Goal: Information Seeking & Learning: Learn about a topic

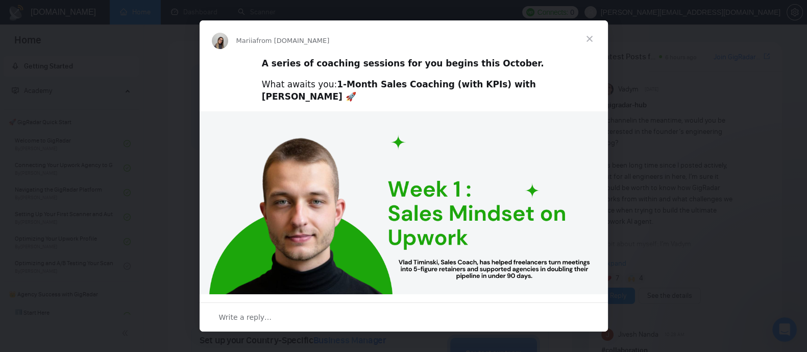
click at [589, 34] on span "Close" at bounding box center [589, 38] width 37 height 37
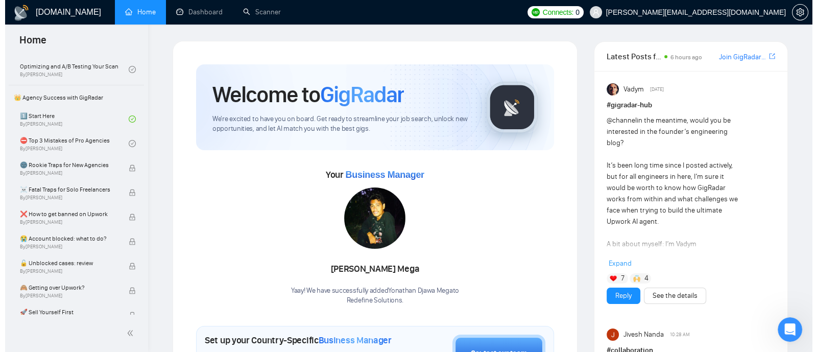
scroll to position [199, 0]
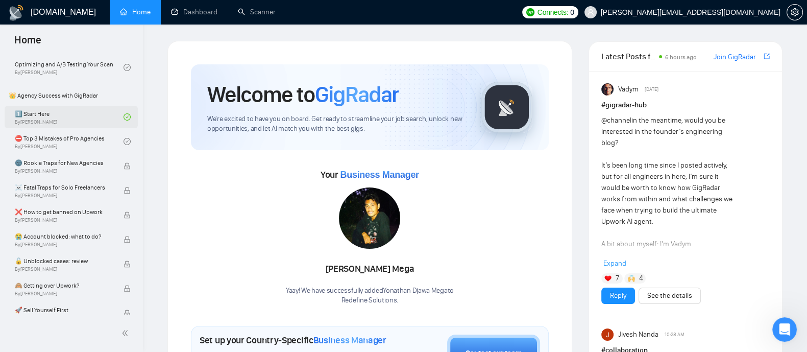
click at [64, 119] on link "1️⃣ Start Here By [PERSON_NAME]" at bounding box center [69, 117] width 109 height 22
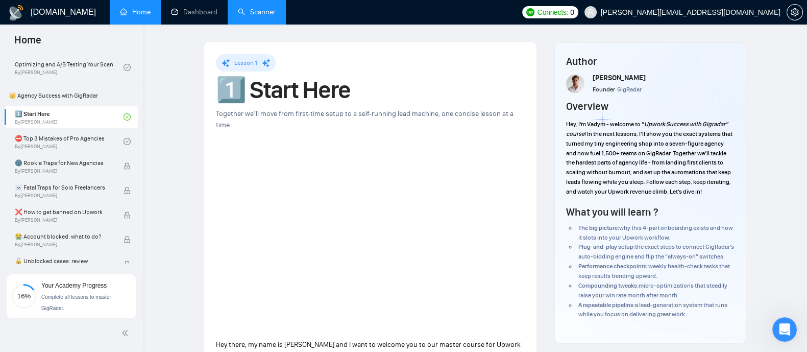
click at [253, 9] on link "Scanner" at bounding box center [257, 12] width 38 height 9
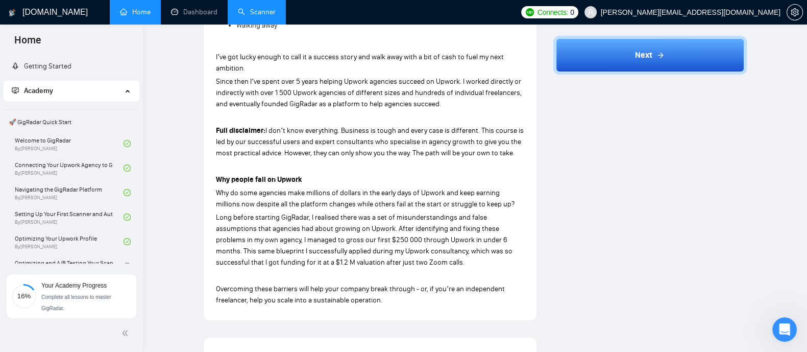
scroll to position [510, 0]
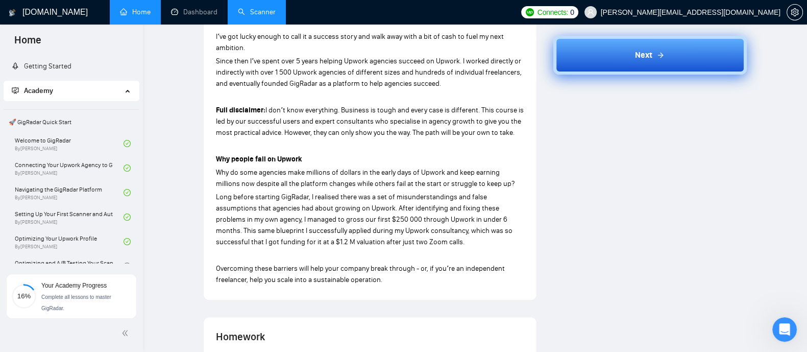
click at [637, 69] on button "Next" at bounding box center [651, 55] width 194 height 39
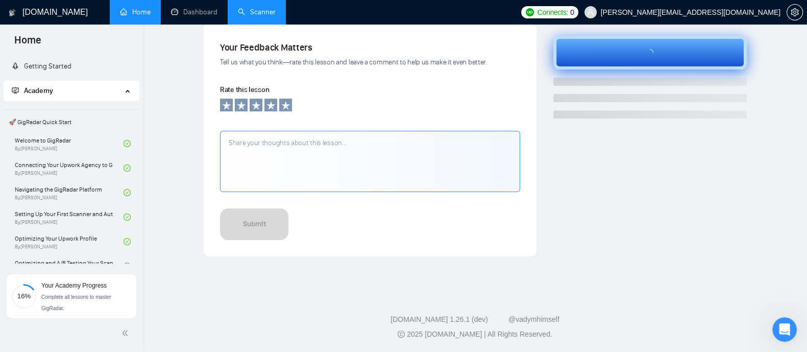
scroll to position [343, 0]
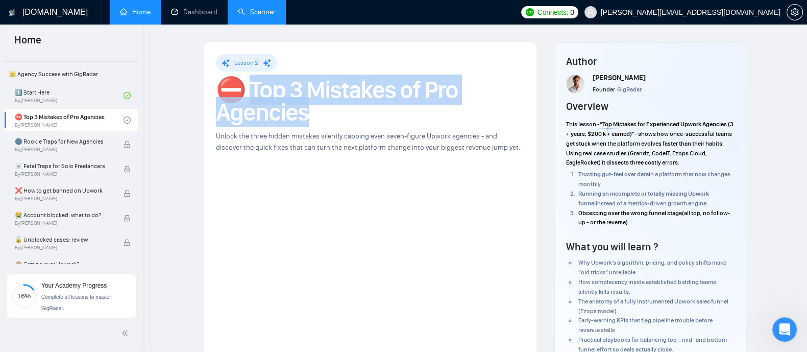
drag, startPoint x: 255, startPoint y: 85, endPoint x: 312, endPoint y: 114, distance: 63.5
click at [312, 114] on h1 "⛔ Top 3 Mistakes of Pro Agencies" at bounding box center [370, 101] width 308 height 45
copy h1 "Top 3 Mistakes of Pro Agencies"
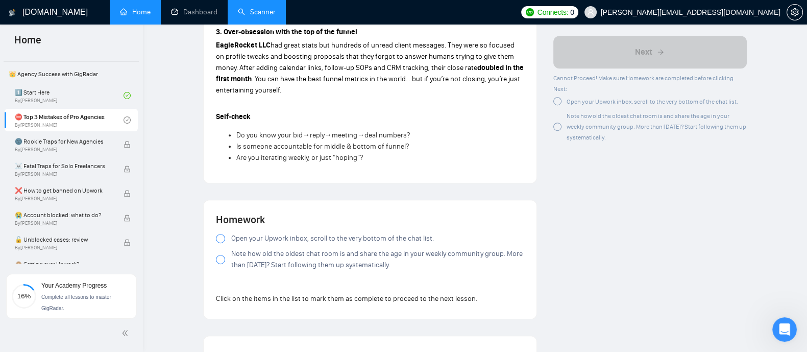
scroll to position [794, 0]
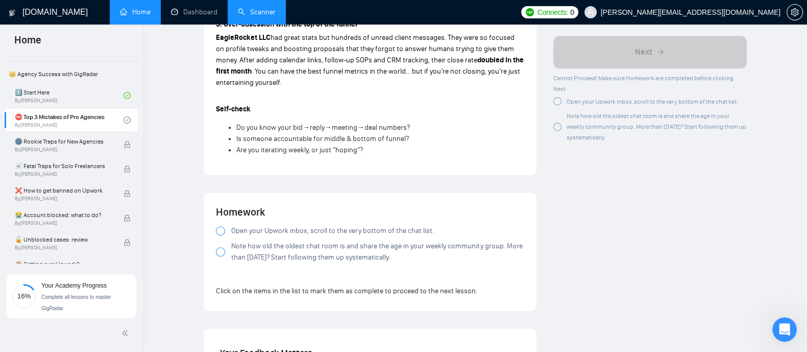
click at [222, 235] on div at bounding box center [220, 230] width 9 height 9
click at [218, 256] on div at bounding box center [220, 251] width 9 height 9
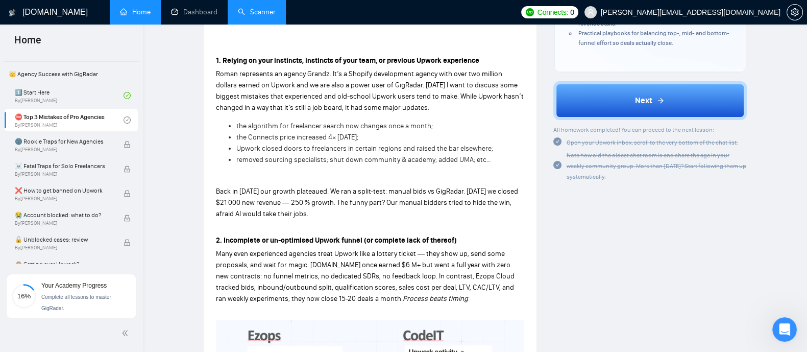
scroll to position [310, 0]
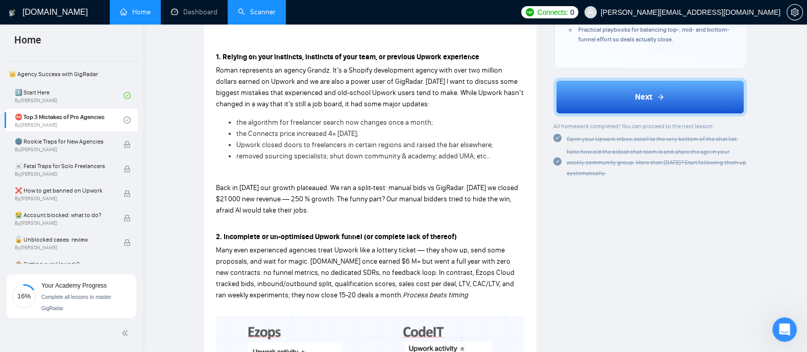
drag, startPoint x: 214, startPoint y: 55, endPoint x: 332, endPoint y: 207, distance: 192.6
click at [332, 207] on div "Lesson 2 ⛔ Top 3 Mistakes of Pro Agencies Unlock the three hidden mistakes sile…" at bounding box center [370, 195] width 333 height 927
copy div "1. Relying on your instincts, instincts of your team, or previous Upwork experi…"
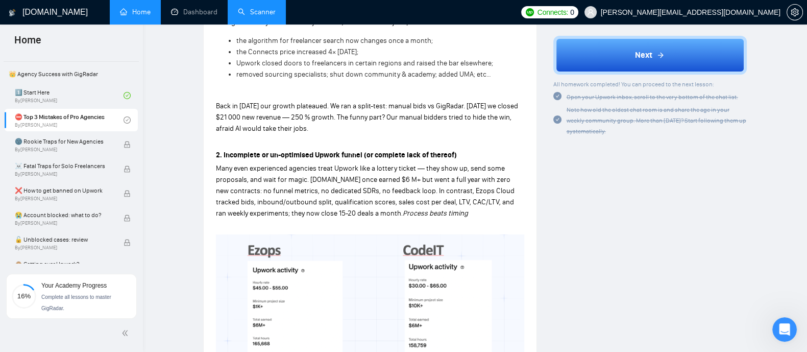
scroll to position [411, 0]
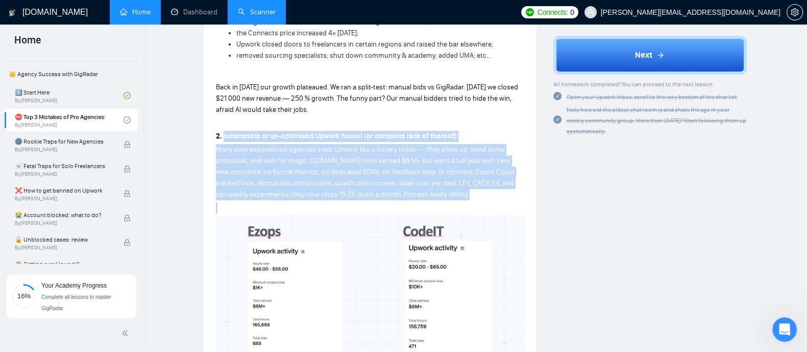
drag, startPoint x: 223, startPoint y: 135, endPoint x: 444, endPoint y: 200, distance: 230.0
click at [444, 200] on div "1. Relying on your instincts, instincts of your team, or previous Upwork experi…" at bounding box center [370, 248] width 308 height 598
copy div "Incomplete or un-optimised Upwork funnel (or complete lack of thereof) Many eve…"
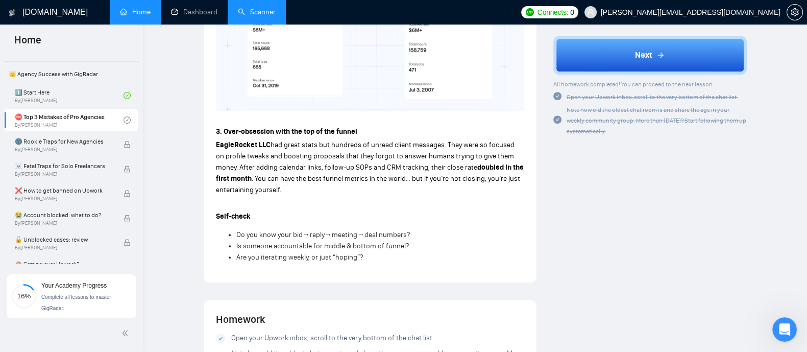
scroll to position [710, 0]
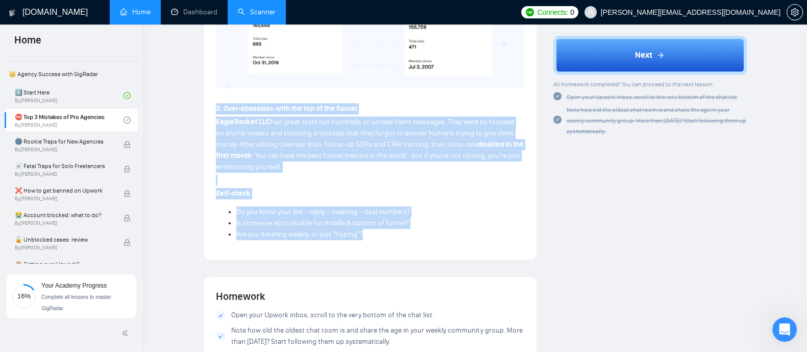
drag, startPoint x: 216, startPoint y: 103, endPoint x: 369, endPoint y: 241, distance: 206.1
copy div "3. Over-obsession with the top of the funnel EagleRocket LLC had great stats bu…"
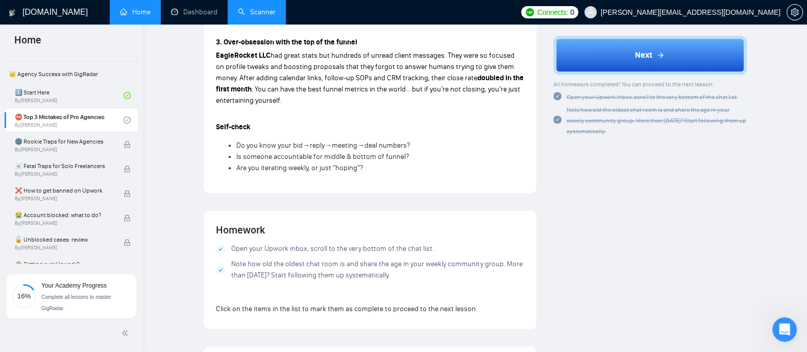
scroll to position [848, 0]
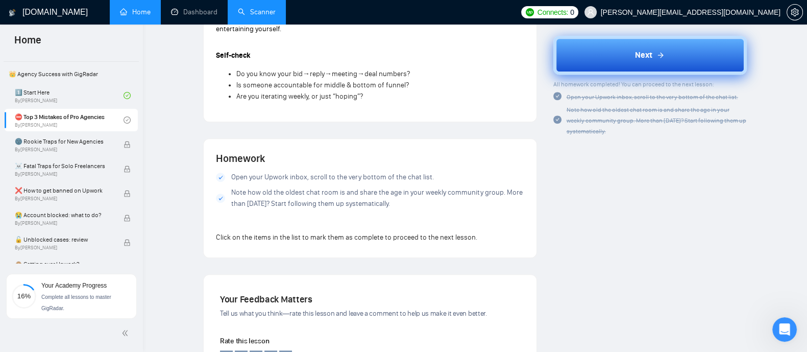
click at [672, 46] on button "Next" at bounding box center [651, 55] width 194 height 39
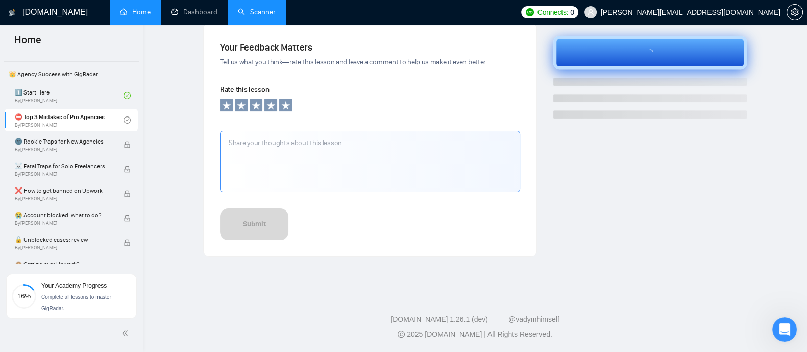
scroll to position [343, 0]
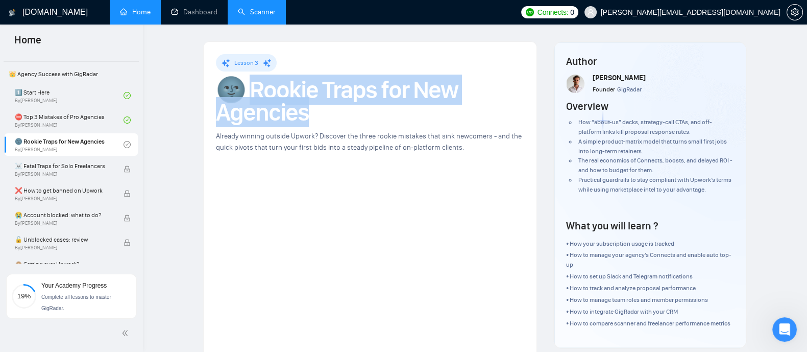
drag, startPoint x: 256, startPoint y: 86, endPoint x: 309, endPoint y: 118, distance: 62.4
click at [309, 118] on h1 "🌚 Rookie Traps for New Agencies" at bounding box center [370, 101] width 308 height 45
copy h1 "ookie Traps for New Agencies"
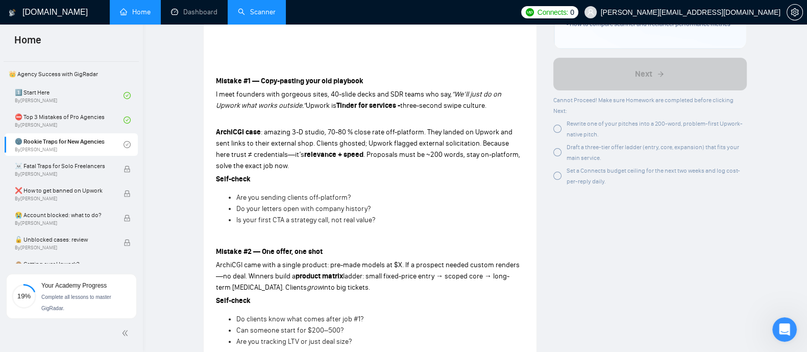
scroll to position [301, 0]
drag, startPoint x: 215, startPoint y: 75, endPoint x: 376, endPoint y: 218, distance: 215.3
copy div "Mistake #1 — Copy-pasting your old playbook I meet founders with gorgeous sites…"
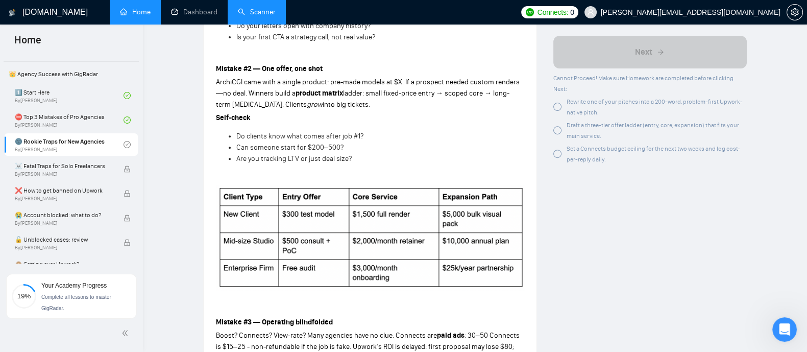
scroll to position [485, 0]
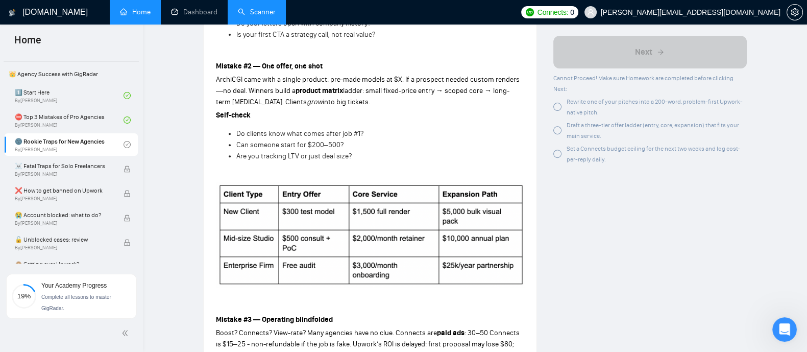
drag, startPoint x: 214, startPoint y: 67, endPoint x: 360, endPoint y: 157, distance: 171.1
click at [360, 157] on div "Lesson 3 🌚 Rookie Traps for New Agencies Already winning outside Upwork? Discov…" at bounding box center [370, 187] width 333 height 1260
copy div "Mistake #2 — One offer, one shot ArchiCGI came with a single product: pre-made …"
drag, startPoint x: 382, startPoint y: 228, endPoint x: 361, endPoint y: 268, distance: 45.2
click at [361, 268] on img at bounding box center [370, 234] width 308 height 105
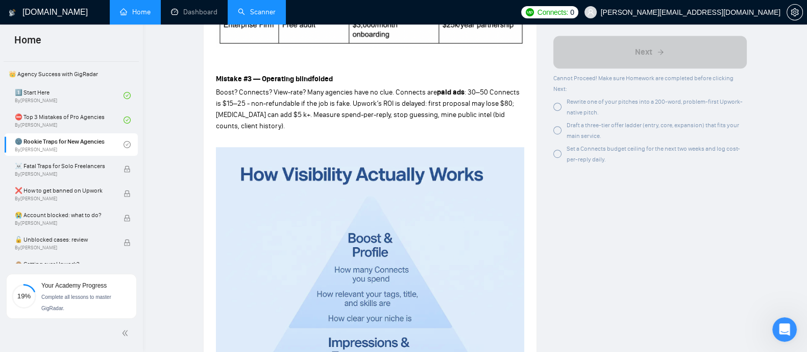
scroll to position [728, 0]
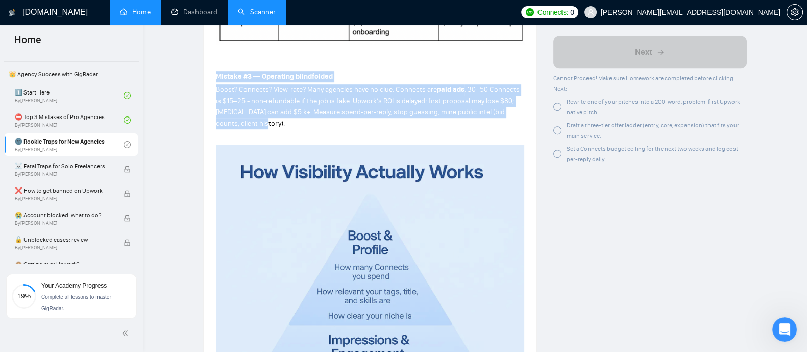
drag, startPoint x: 216, startPoint y: 79, endPoint x: 241, endPoint y: 132, distance: 59.0
click at [241, 132] on div "Mistake #1 — Copy-pasting your old playbook I meet founders with gorgeous sites…" at bounding box center [370, 97] width 308 height 931
copy div "Mistake #3 — Operating blindfolded Boost? Connects? View-rate? Many agencies ha…"
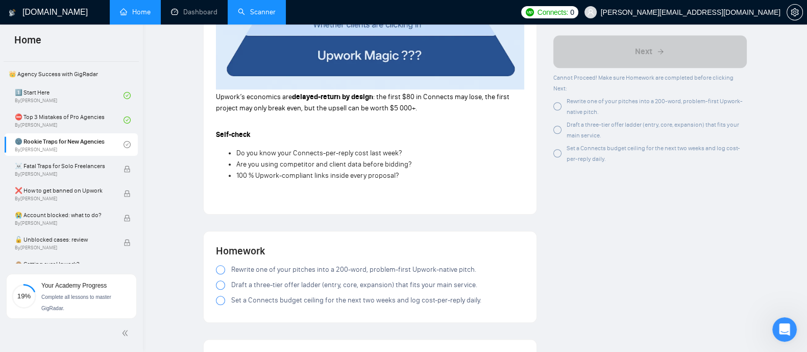
scroll to position [1120, 0]
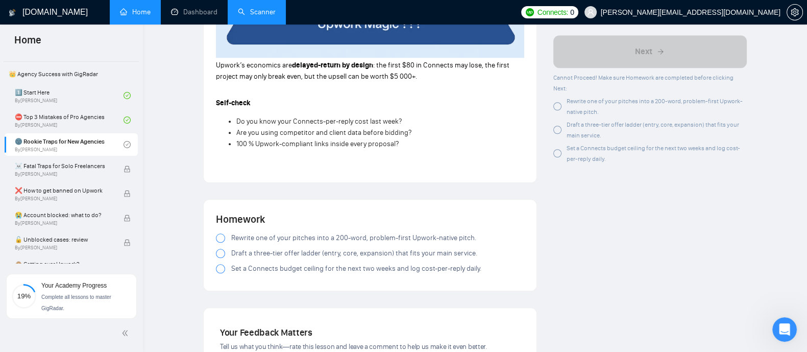
drag, startPoint x: 216, startPoint y: 69, endPoint x: 409, endPoint y: 146, distance: 207.2
copy div "Upwork’s economics are delayed-return by design : the first $80 in Connects may…"
click at [221, 241] on div at bounding box center [220, 237] width 9 height 9
click at [221, 254] on div at bounding box center [220, 253] width 9 height 9
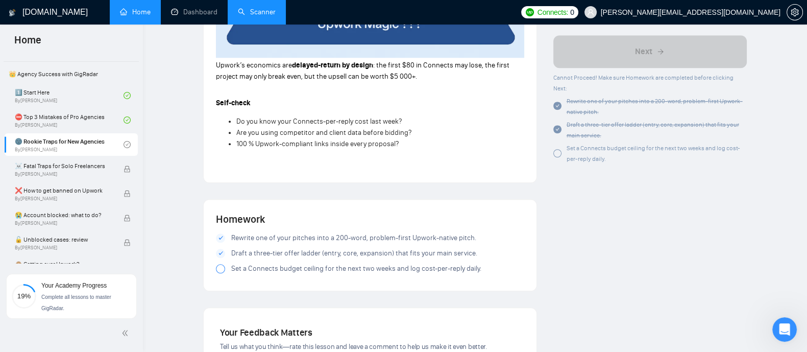
click at [221, 273] on div at bounding box center [220, 268] width 9 height 9
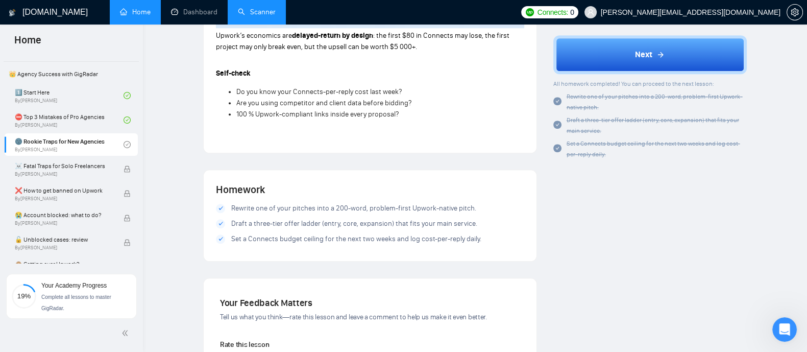
scroll to position [1143, 0]
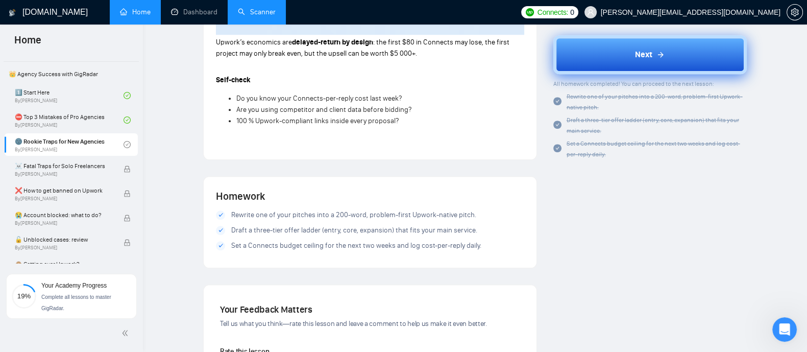
click at [674, 62] on button "Next" at bounding box center [651, 55] width 194 height 39
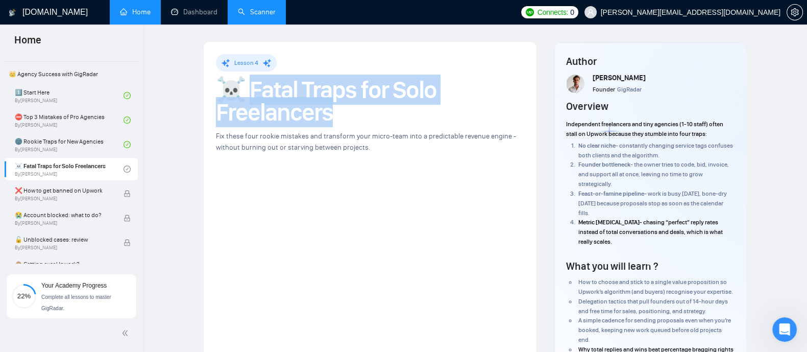
drag, startPoint x: 255, startPoint y: 87, endPoint x: 347, endPoint y: 113, distance: 95.7
click at [347, 113] on h1 "☠️ Fatal Traps for Solo Freelancers" at bounding box center [370, 101] width 308 height 45
copy h1 "Fatal Traps for Solo Freelancers"
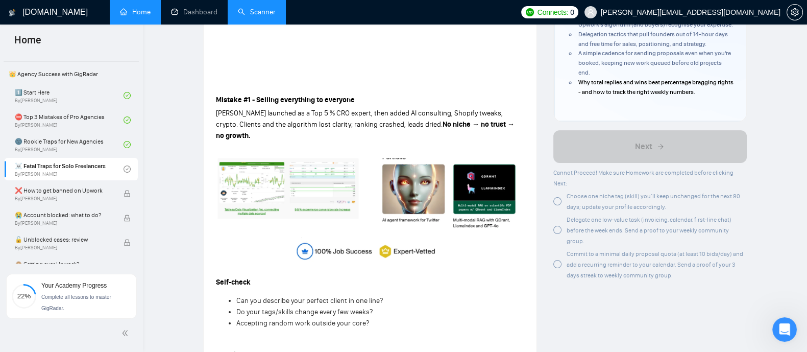
scroll to position [283, 0]
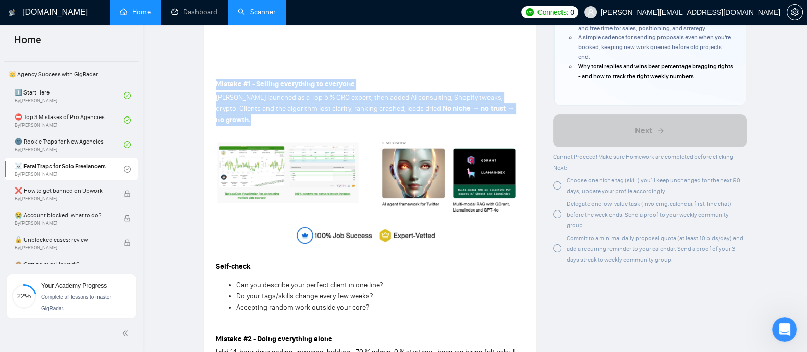
drag, startPoint x: 495, startPoint y: 113, endPoint x: 214, endPoint y: 87, distance: 282.1
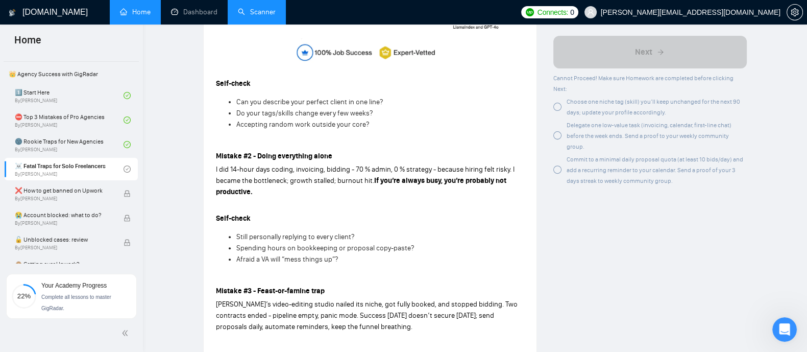
scroll to position [472, 0]
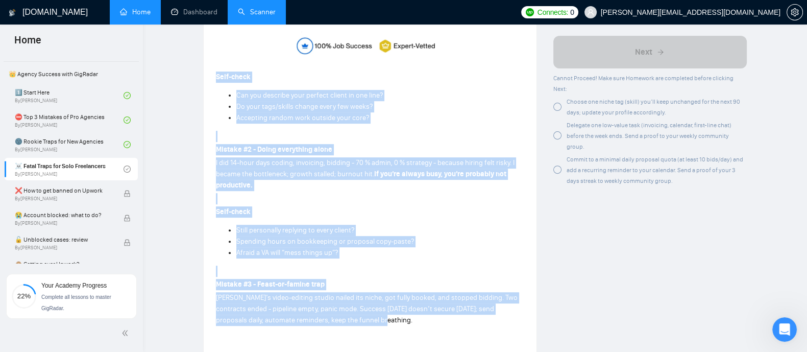
drag, startPoint x: 216, startPoint y: 66, endPoint x: 370, endPoint y: 313, distance: 290.9
click at [370, 313] on div "Mistake #1 - Selling everything to everyone [PERSON_NAME] launched as a Top 5 %…" at bounding box center [370, 329] width 308 height 884
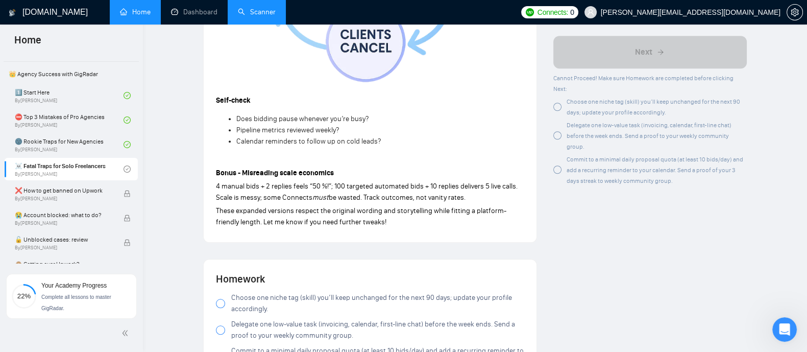
scroll to position [1020, 0]
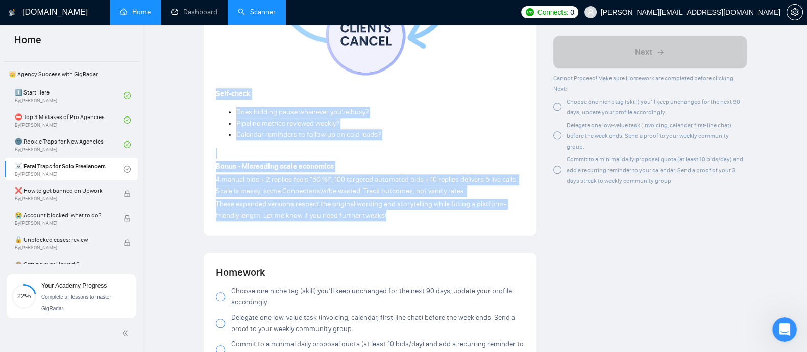
drag, startPoint x: 214, startPoint y: 83, endPoint x: 394, endPoint y: 206, distance: 217.7
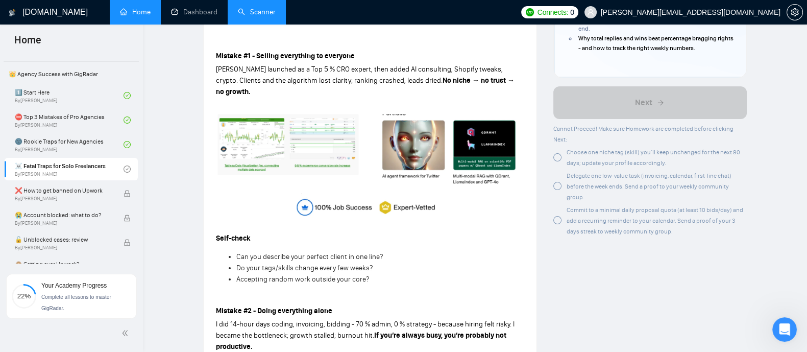
scroll to position [313, 0]
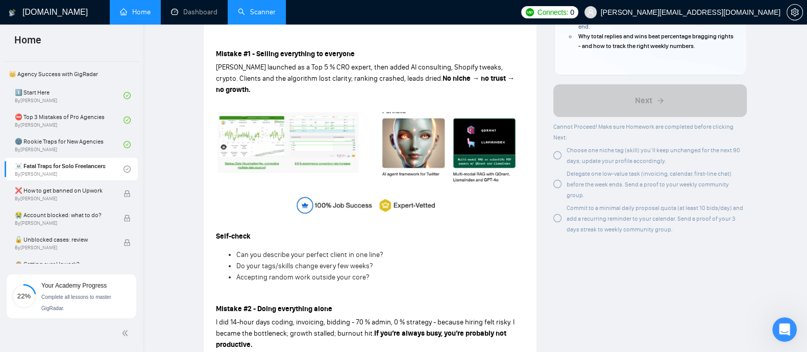
click at [557, 157] on div at bounding box center [558, 155] width 8 height 8
click at [558, 157] on icon "check-circle" at bounding box center [558, 154] width 8 height 8
click at [558, 157] on div at bounding box center [558, 155] width 8 height 8
click at [557, 180] on div at bounding box center [558, 184] width 8 height 8
click at [557, 214] on div at bounding box center [558, 218] width 8 height 8
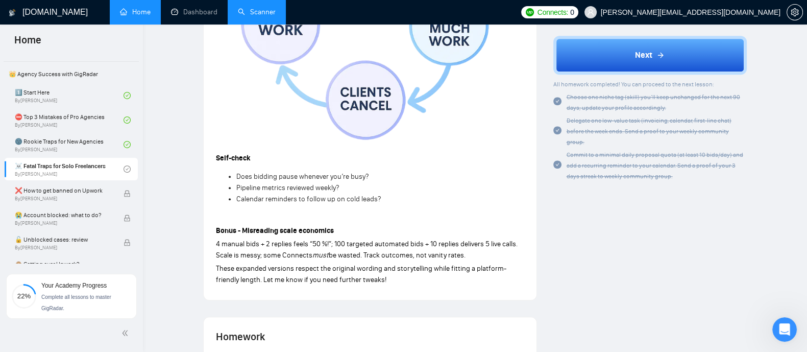
scroll to position [965, 0]
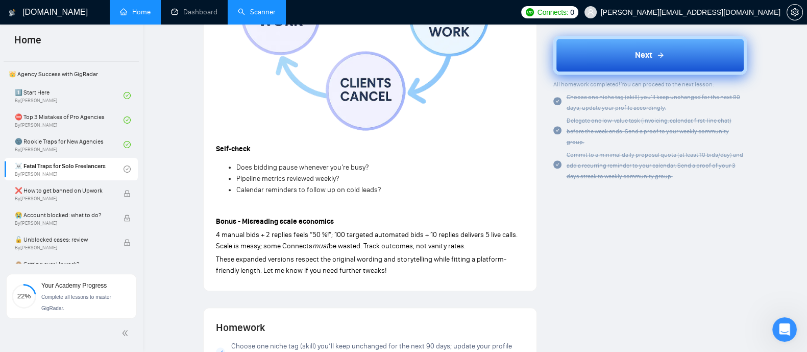
click at [624, 55] on button "Next" at bounding box center [651, 55] width 194 height 39
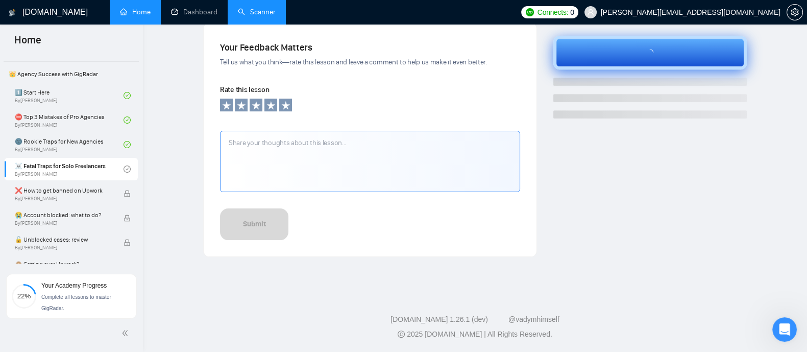
scroll to position [343, 0]
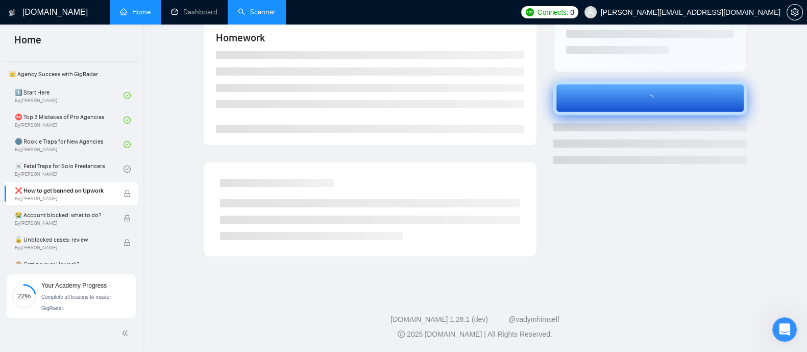
scroll to position [203, 0]
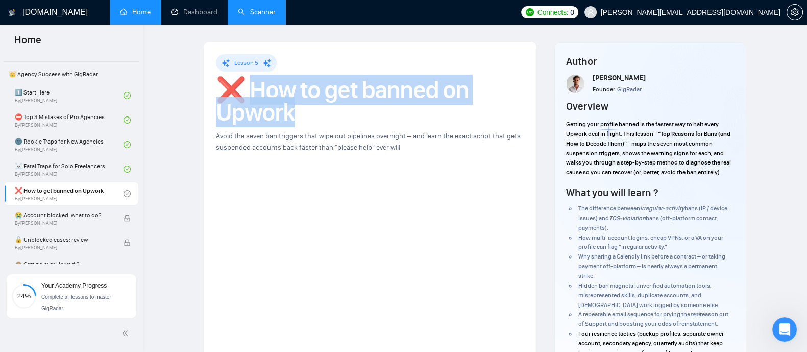
drag, startPoint x: 256, startPoint y: 87, endPoint x: 306, endPoint y: 108, distance: 54.7
click at [306, 108] on h1 "❌ How to get banned on Upwork" at bounding box center [370, 101] width 308 height 45
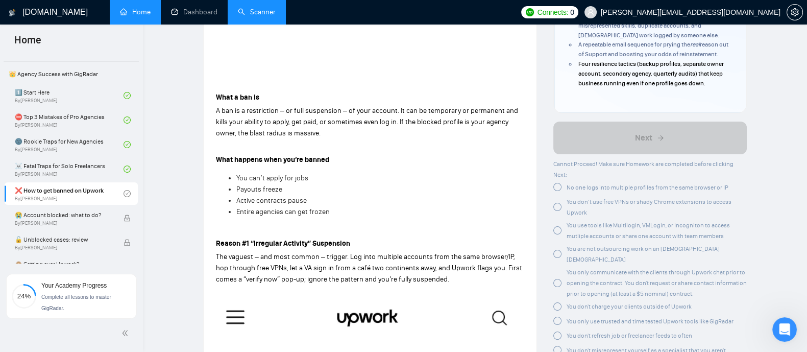
scroll to position [266, 0]
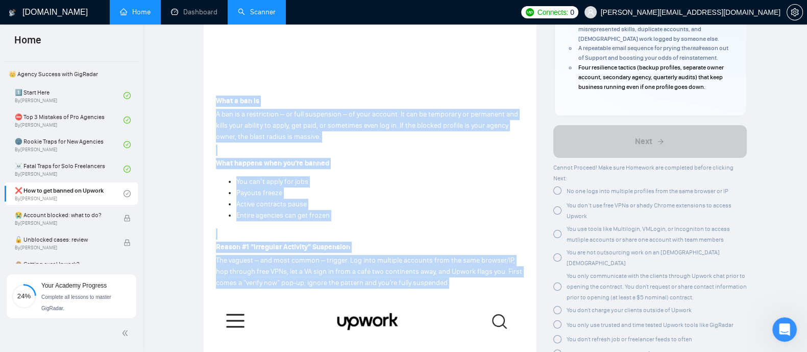
drag, startPoint x: 216, startPoint y: 100, endPoint x: 462, endPoint y: 281, distance: 305.3
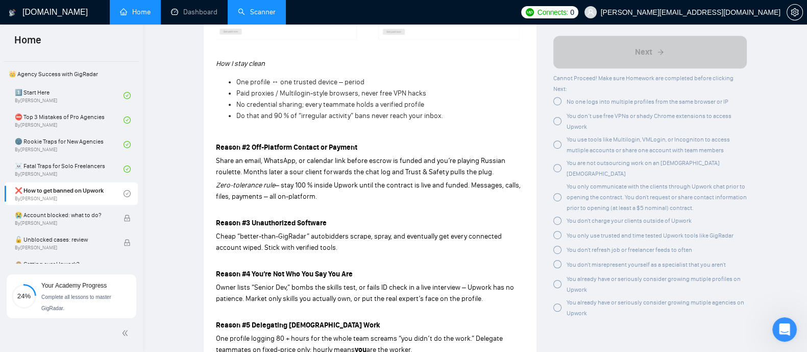
scroll to position [800, 0]
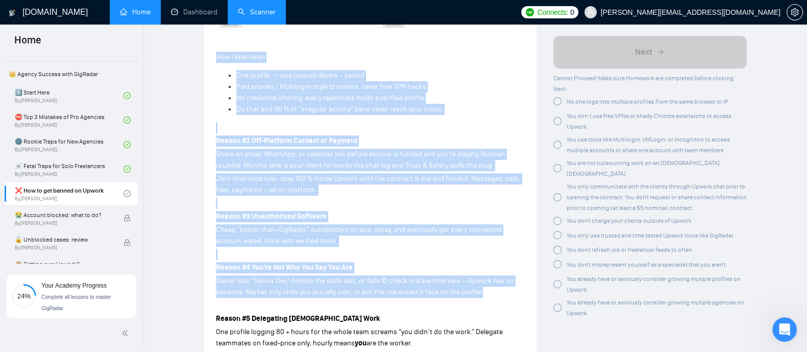
drag, startPoint x: 209, startPoint y: 56, endPoint x: 487, endPoint y: 291, distance: 363.5
click at [487, 291] on div "Lesson 5 ❌ How to get banned on Upwork Avoid the seven ban triggers that wipe o…" at bounding box center [370, 177] width 333 height 1870
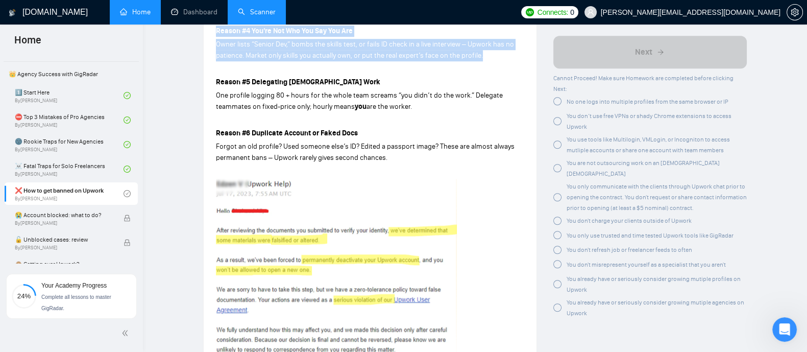
scroll to position [1040, 0]
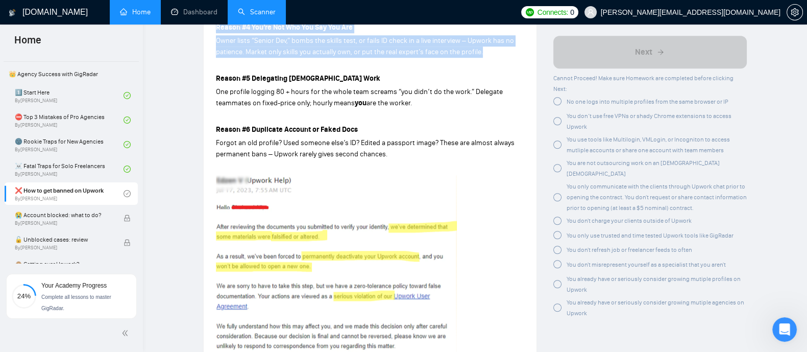
drag, startPoint x: 214, startPoint y: 82, endPoint x: 390, endPoint y: 157, distance: 190.6
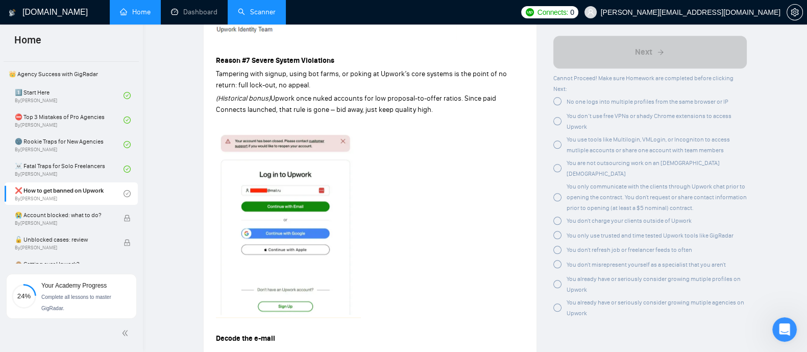
scroll to position [1399, 0]
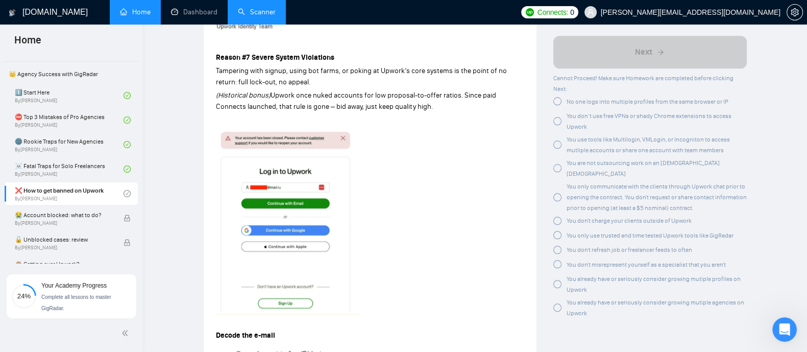
drag, startPoint x: 215, startPoint y: 58, endPoint x: 410, endPoint y: 116, distance: 203.4
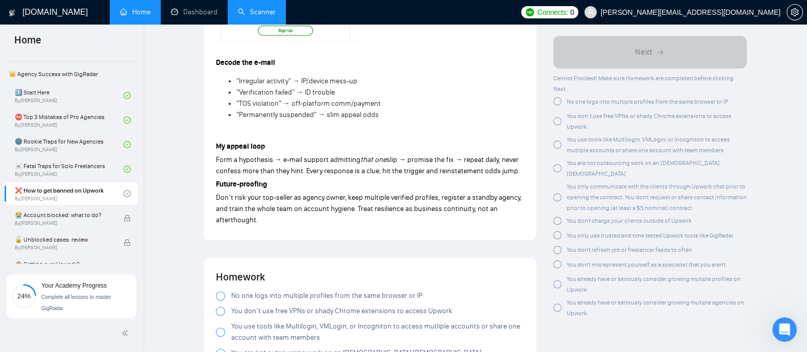
scroll to position [1685, 0]
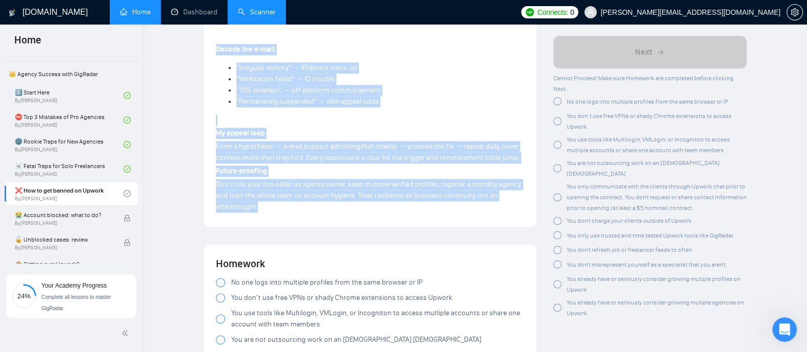
drag, startPoint x: 213, startPoint y: 52, endPoint x: 263, endPoint y: 215, distance: 170.3
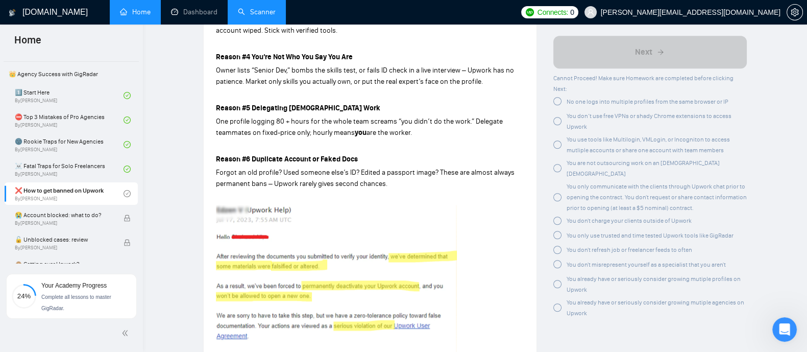
scroll to position [1014, 0]
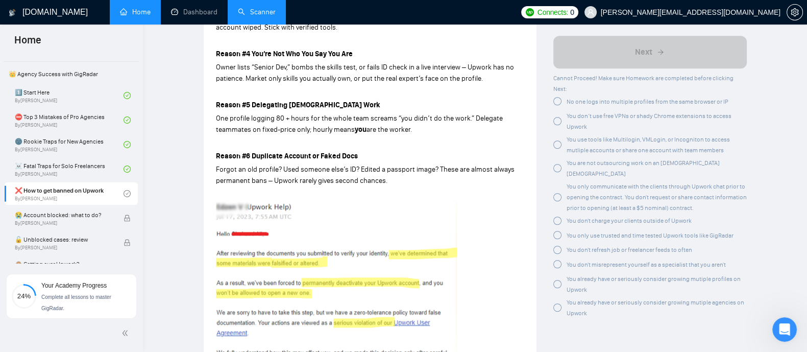
click at [805, 161] on div "[DOMAIN_NAME] Home Dashboard Scanner Connects: 0 [PERSON_NAME][EMAIL_ADDRESS][D…" at bounding box center [475, 263] width 664 height 2555
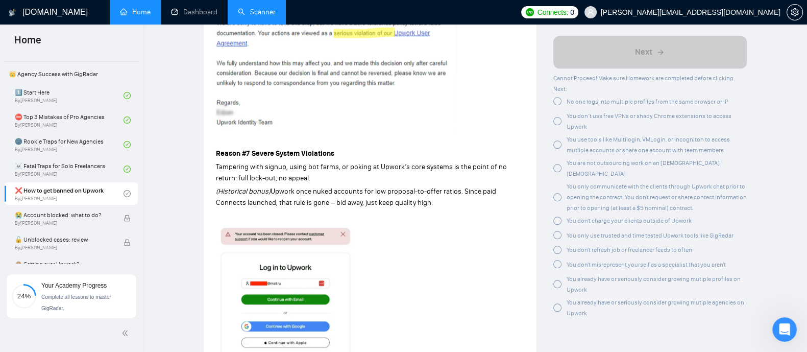
scroll to position [1294, 0]
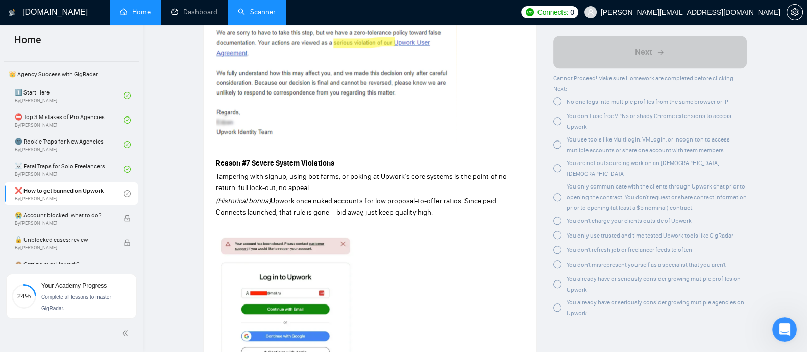
click at [555, 104] on div at bounding box center [558, 102] width 8 height 8
click at [557, 119] on div at bounding box center [558, 119] width 8 height 8
click at [554, 146] on div at bounding box center [558, 143] width 8 height 8
click at [556, 162] on div at bounding box center [558, 166] width 8 height 8
click at [555, 192] on div at bounding box center [558, 196] width 8 height 8
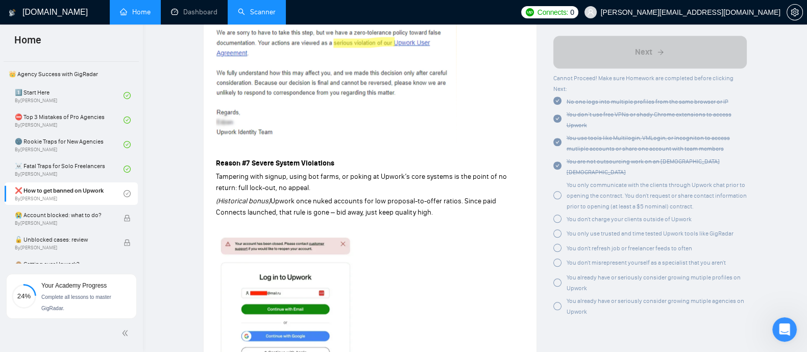
click at [555, 215] on div at bounding box center [558, 219] width 8 height 8
click at [559, 229] on div at bounding box center [558, 233] width 8 height 8
click at [556, 241] on div at bounding box center [558, 245] width 8 height 8
click at [556, 255] on div at bounding box center [558, 259] width 8 height 8
click at [557, 273] on div at bounding box center [558, 277] width 8 height 8
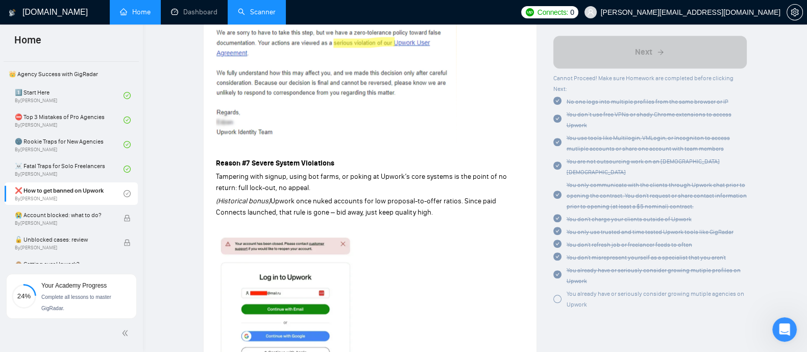
click at [555, 295] on div at bounding box center [558, 299] width 8 height 8
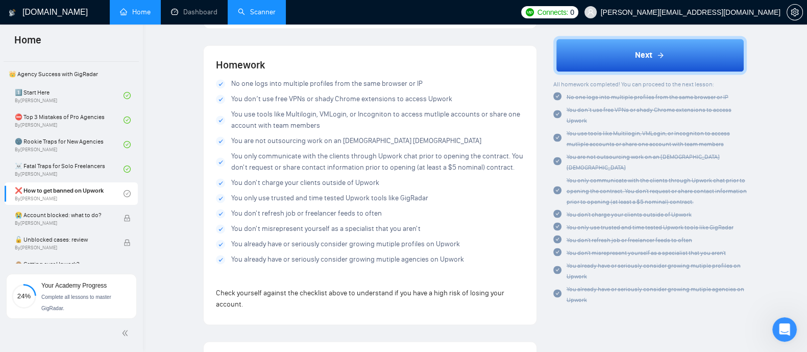
scroll to position [1881, 0]
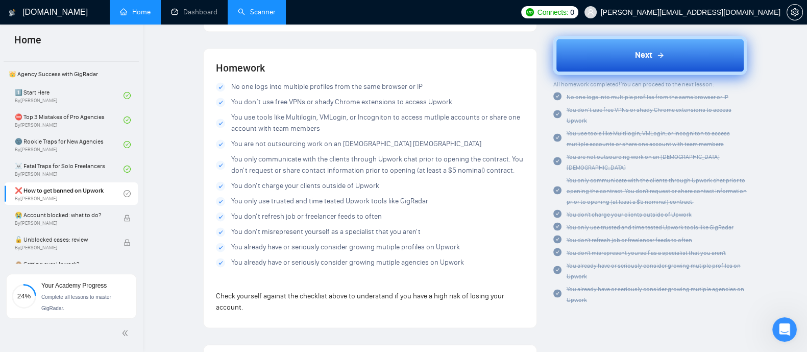
click at [658, 43] on button "Next" at bounding box center [651, 55] width 194 height 39
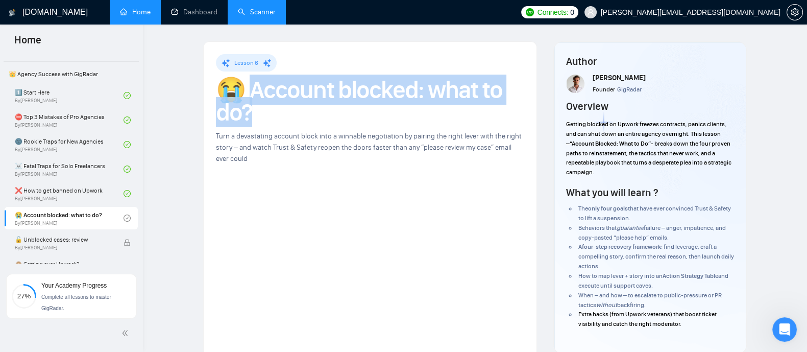
drag, startPoint x: 255, startPoint y: 92, endPoint x: 253, endPoint y: 112, distance: 20.5
click at [253, 112] on h1 "😭 Account blocked: what to do?" at bounding box center [370, 101] width 308 height 45
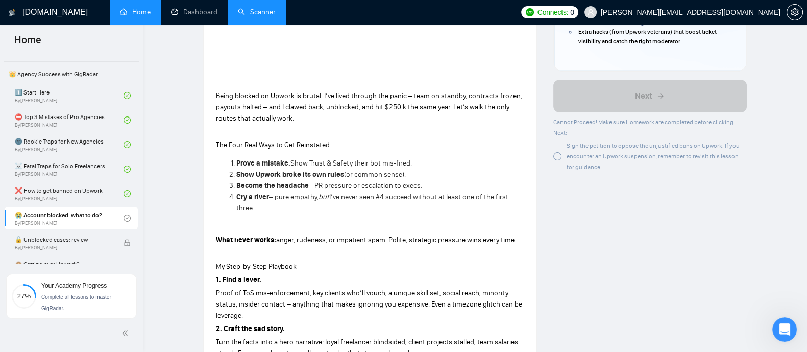
scroll to position [296, 0]
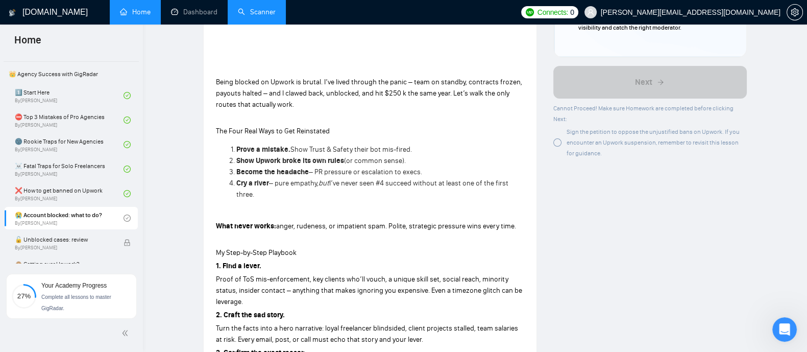
drag, startPoint x: 215, startPoint y: 81, endPoint x: 521, endPoint y: 221, distance: 336.4
click at [521, 221] on div "Lesson 6 😭 Account blocked: what to do? Turn a devastating account block into a…" at bounding box center [370, 278] width 333 height 1064
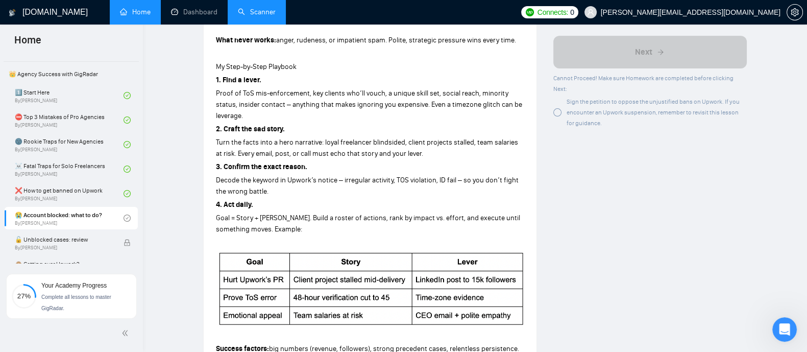
scroll to position [488, 0]
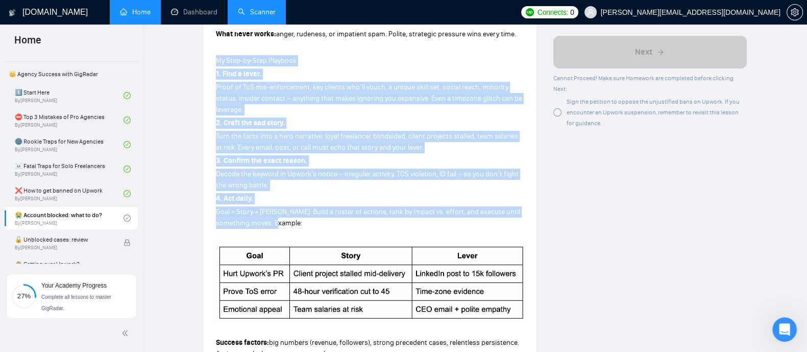
drag, startPoint x: 218, startPoint y: 58, endPoint x: 286, endPoint y: 223, distance: 178.6
click at [286, 223] on div "Being blocked on Upwork is brutal. I’ve lived through the panic – team on stand…" at bounding box center [370, 245] width 308 height 724
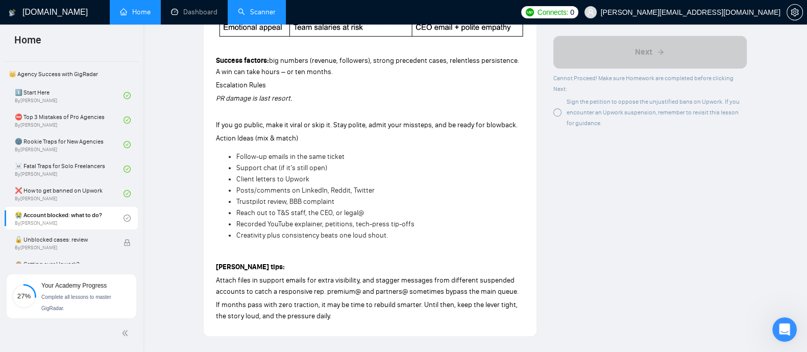
scroll to position [776, 0]
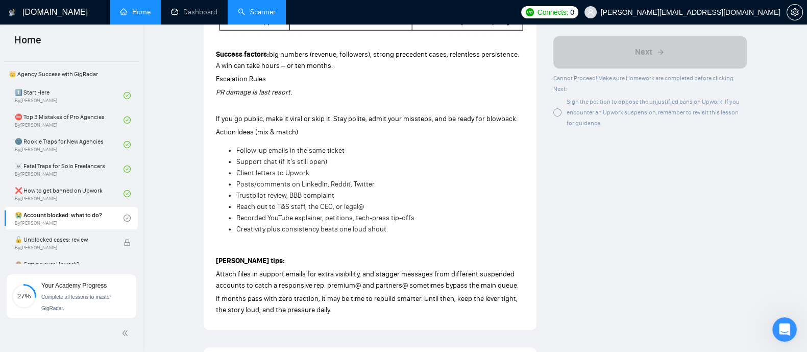
drag, startPoint x: 217, startPoint y: 60, endPoint x: 390, endPoint y: 236, distance: 247.0
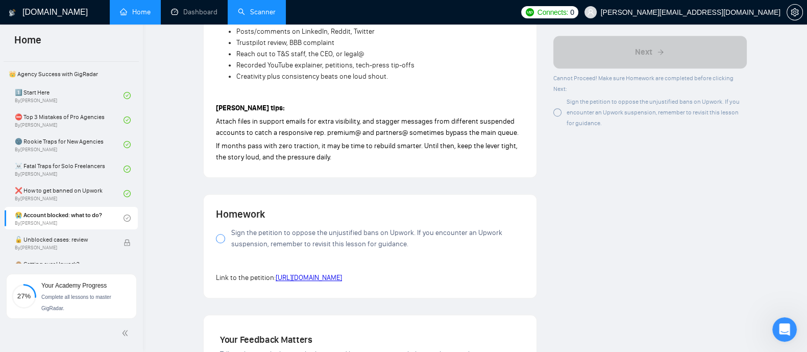
scroll to position [937, 0]
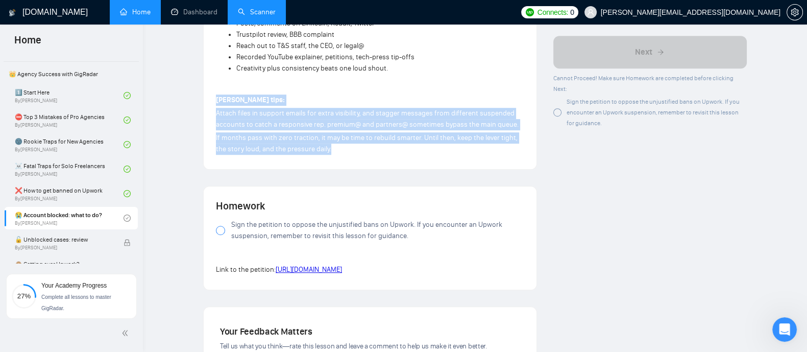
drag, startPoint x: 217, startPoint y: 102, endPoint x: 373, endPoint y: 155, distance: 165.2
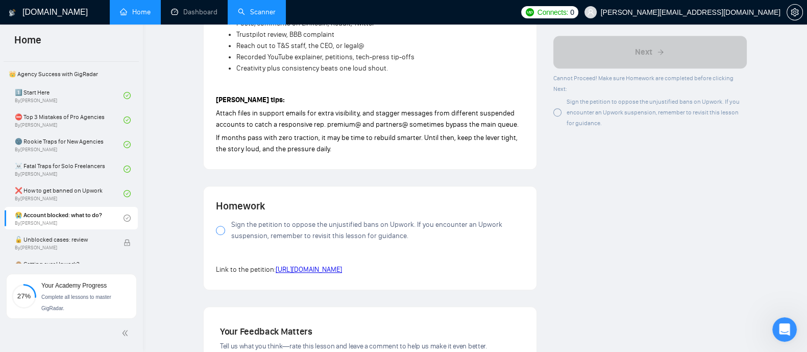
click at [220, 230] on div at bounding box center [220, 230] width 9 height 9
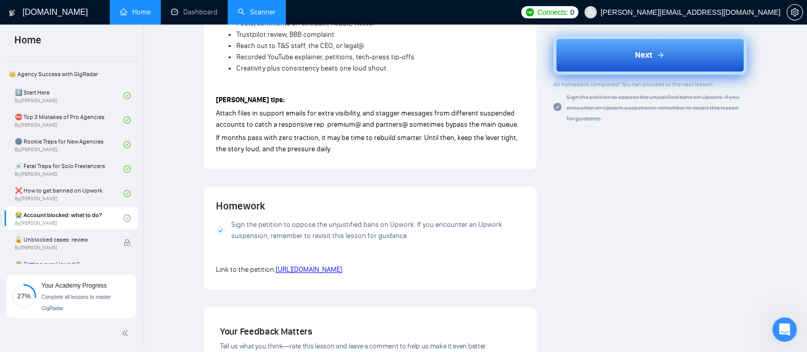
click at [687, 55] on button "Next" at bounding box center [651, 55] width 194 height 39
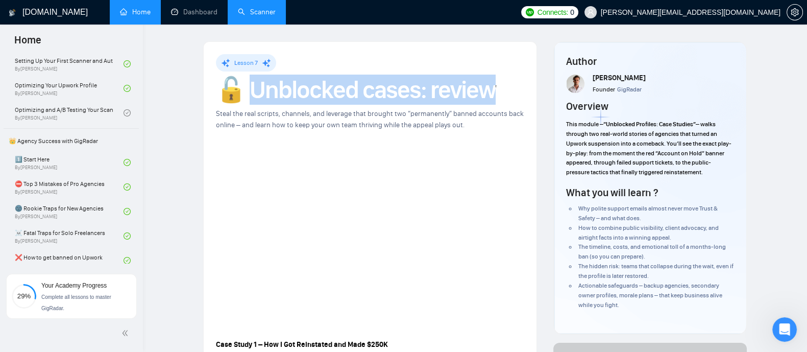
drag, startPoint x: 255, startPoint y: 81, endPoint x: 508, endPoint y: 80, distance: 252.8
click at [508, 80] on h1 "🔓 Unblocked cases: review" at bounding box center [370, 90] width 308 height 22
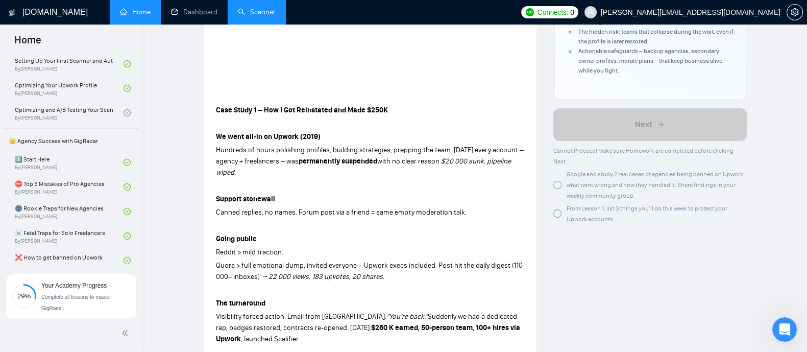
scroll to position [239, 0]
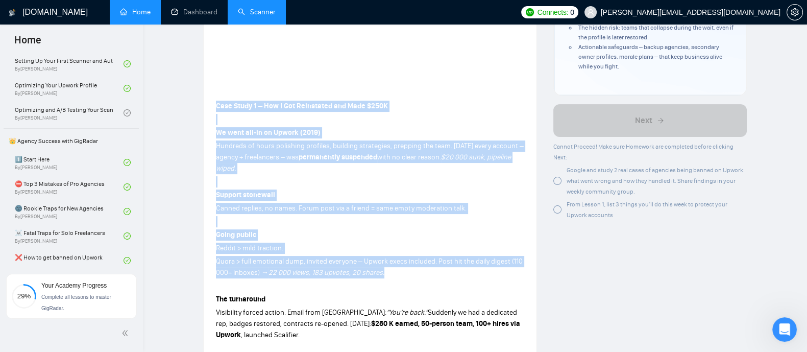
drag, startPoint x: 216, startPoint y: 102, endPoint x: 393, endPoint y: 273, distance: 246.3
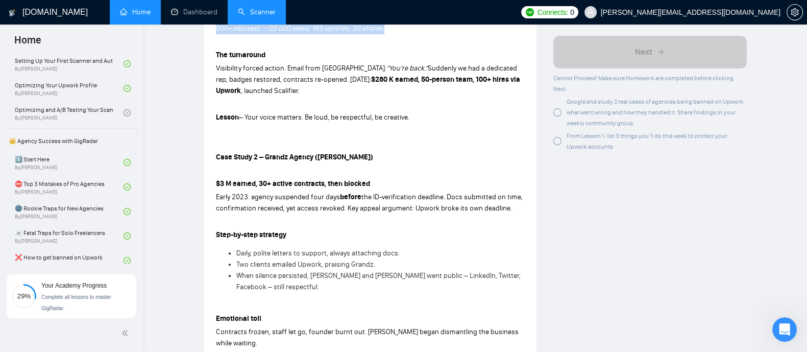
scroll to position [485, 0]
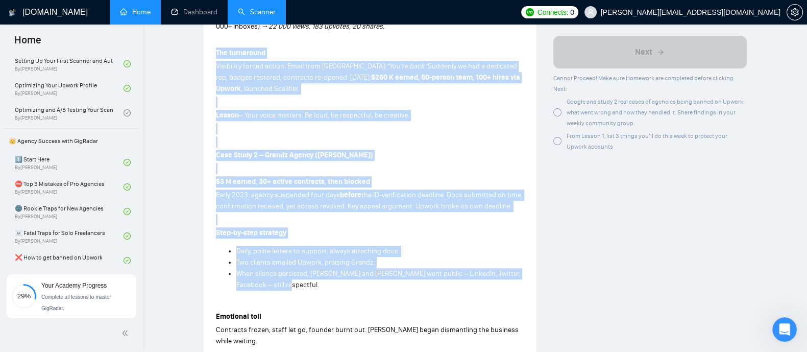
drag, startPoint x: 213, startPoint y: 52, endPoint x: 299, endPoint y: 289, distance: 251.9
click at [299, 289] on div "Lesson 7 🔓 Unblocked cases: review Steal the real scripts, channels, and levera…" at bounding box center [370, 15] width 333 height 917
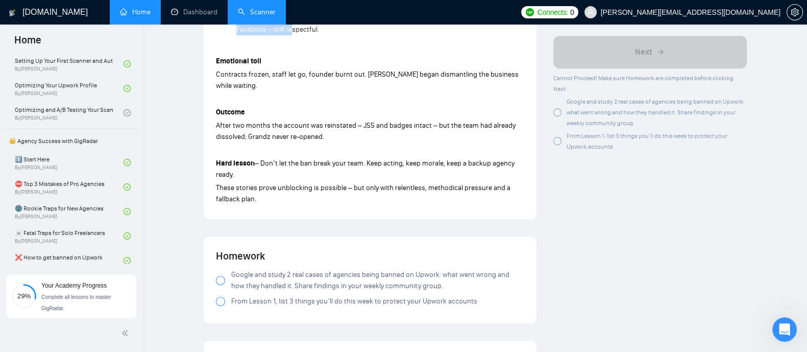
scroll to position [749, 0]
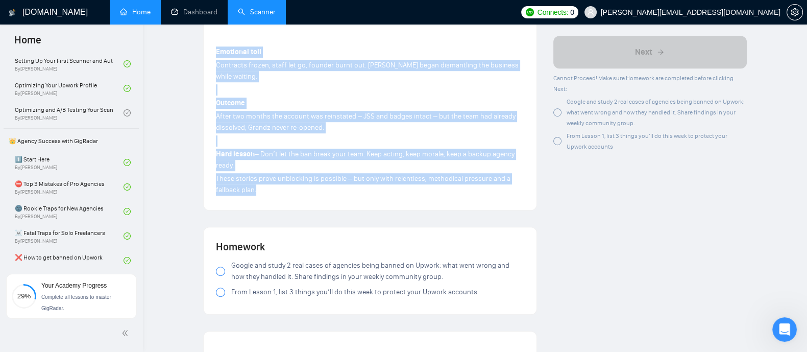
drag, startPoint x: 213, startPoint y: 52, endPoint x: 265, endPoint y: 198, distance: 154.3
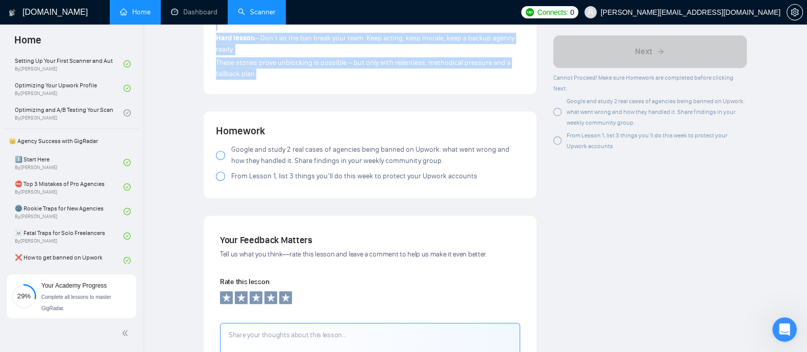
scroll to position [871, 0]
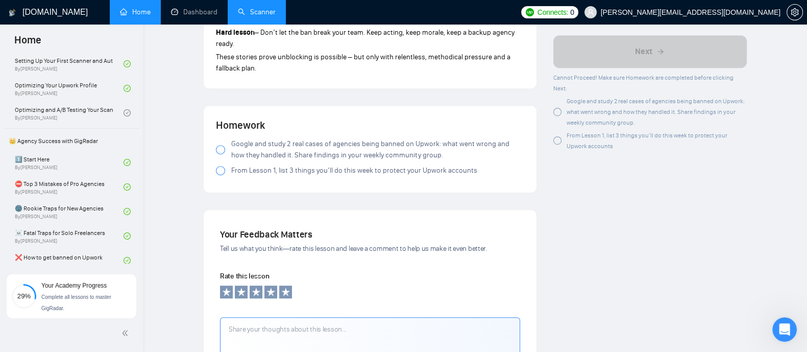
click at [219, 154] on div at bounding box center [220, 149] width 9 height 9
click at [219, 175] on div at bounding box center [220, 170] width 9 height 9
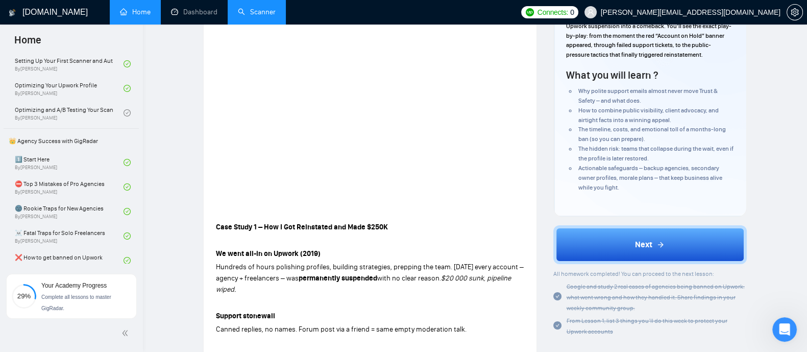
scroll to position [105, 0]
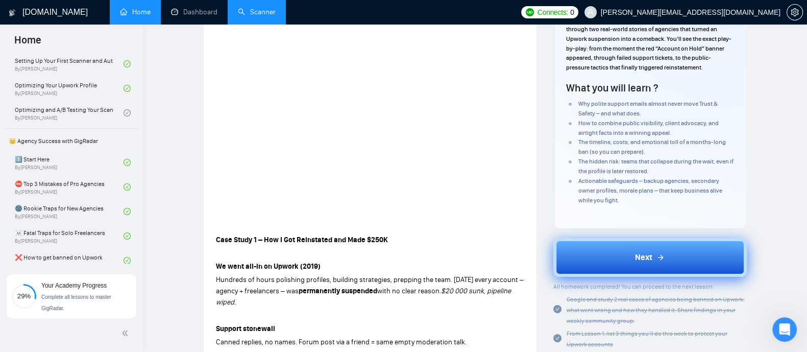
click at [624, 264] on button "Next" at bounding box center [651, 257] width 194 height 39
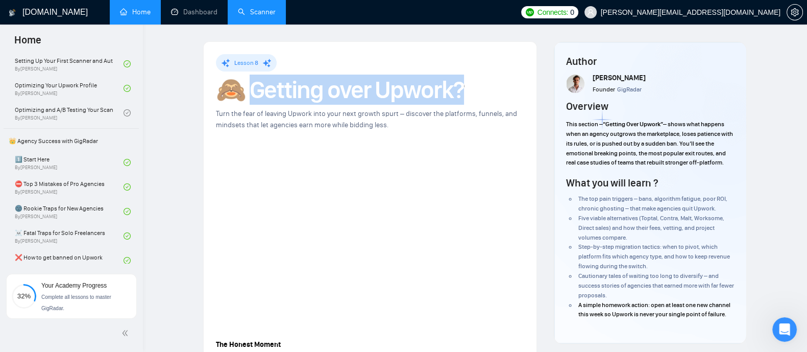
drag, startPoint x: 485, startPoint y: 88, endPoint x: 255, endPoint y: 88, distance: 229.3
click at [255, 88] on h1 "🙈 Getting over Upwork?" at bounding box center [370, 90] width 308 height 22
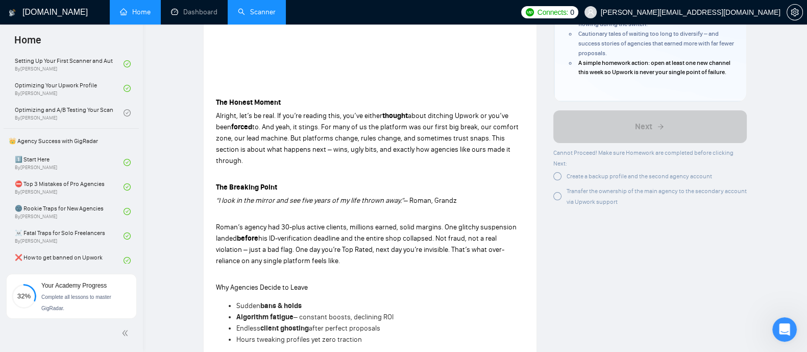
scroll to position [301, 0]
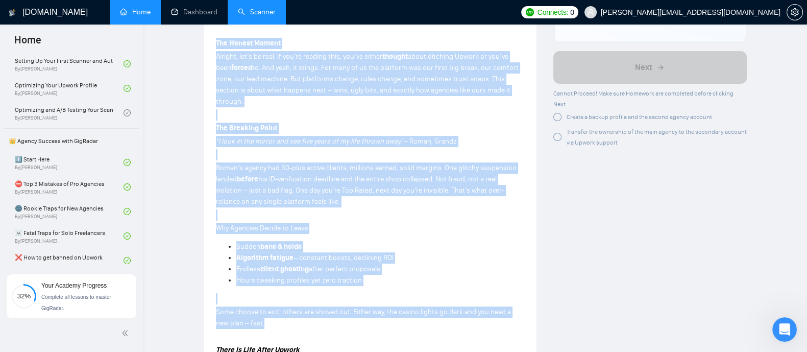
drag, startPoint x: 214, startPoint y: 37, endPoint x: 268, endPoint y: 324, distance: 292.0
click at [268, 324] on div "Lesson 8 🙈 Getting over Upwork? Turn the fear of leaving Upwork into your next …" at bounding box center [370, 337] width 333 height 1192
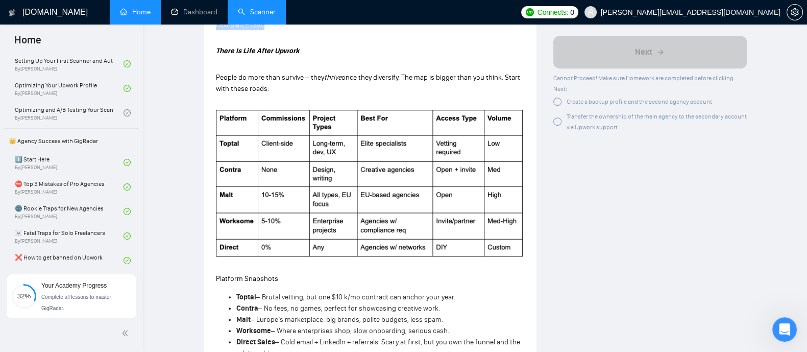
scroll to position [605, 0]
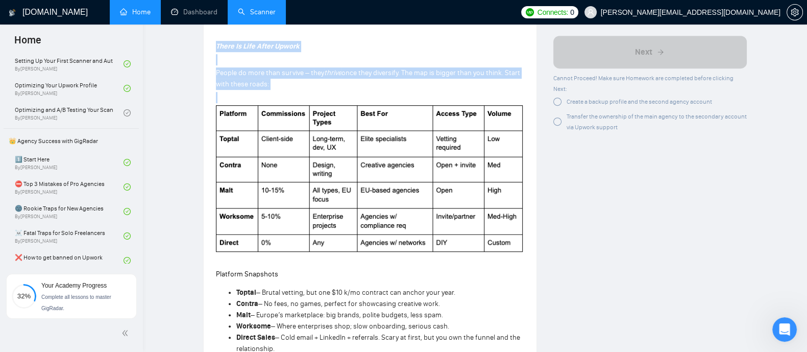
drag, startPoint x: 215, startPoint y: 49, endPoint x: 280, endPoint y: 94, distance: 79.3
click at [280, 94] on div "Lesson 8 🙈 Getting over Upwork? Turn the fear of leaving Upwork into your next …" at bounding box center [370, 33] width 333 height 1192
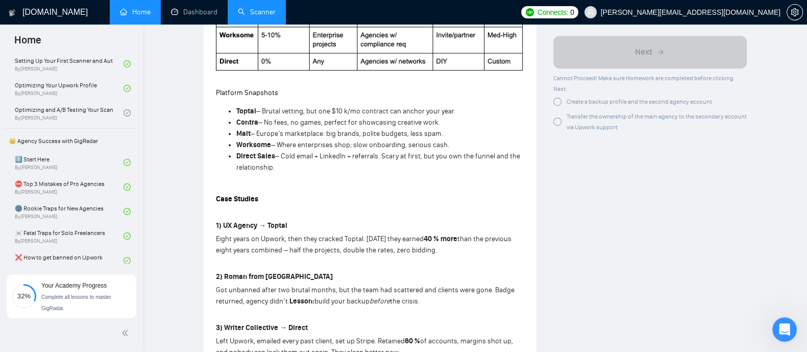
scroll to position [827, 0]
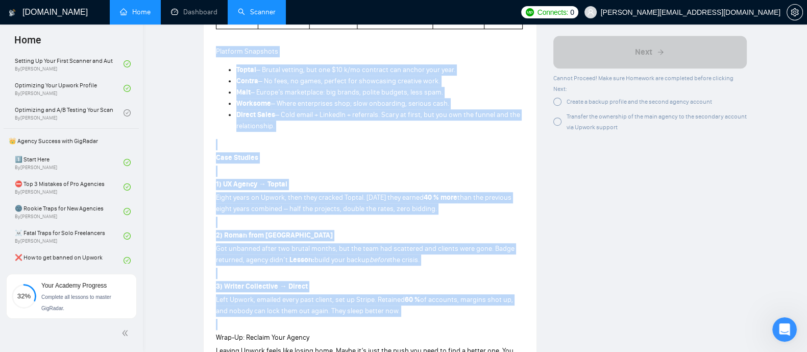
drag, startPoint x: 212, startPoint y: 50, endPoint x: 405, endPoint y: 325, distance: 335.8
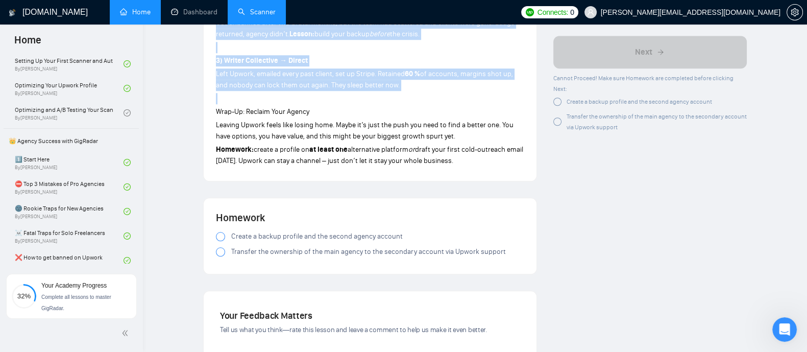
scroll to position [1057, 0]
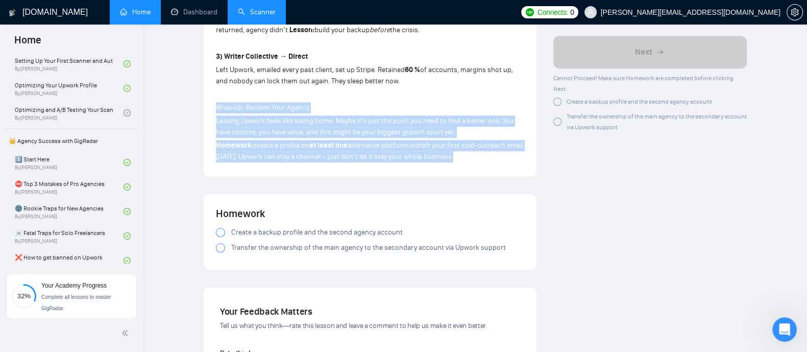
drag, startPoint x: 212, startPoint y: 117, endPoint x: 472, endPoint y: 168, distance: 264.8
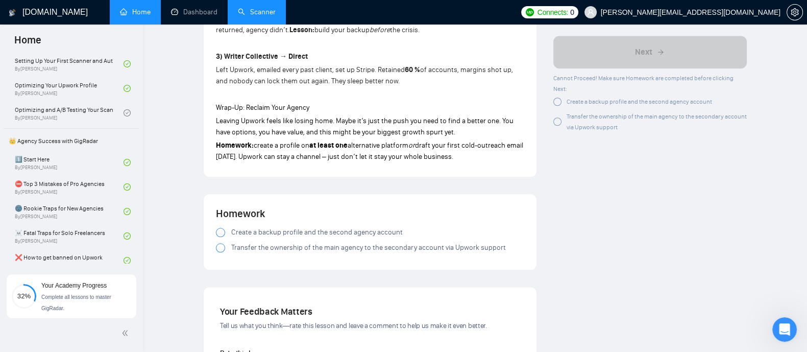
click at [217, 237] on div at bounding box center [220, 232] width 9 height 9
click at [227, 257] on div "Create a backup profile and the second agency account Transfer the ownership of…" at bounding box center [370, 242] width 308 height 31
click at [220, 252] on div at bounding box center [220, 247] width 9 height 9
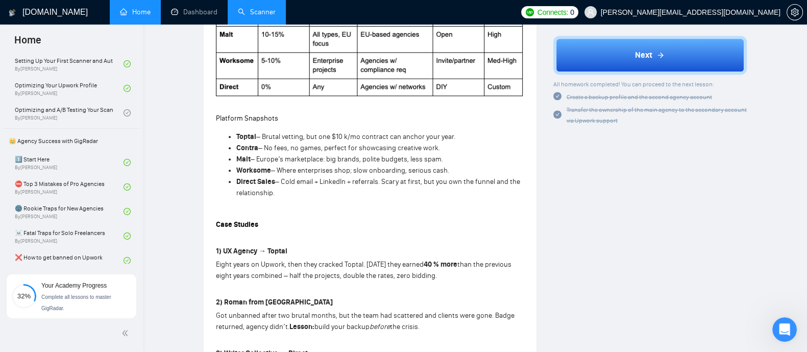
scroll to position [732, 0]
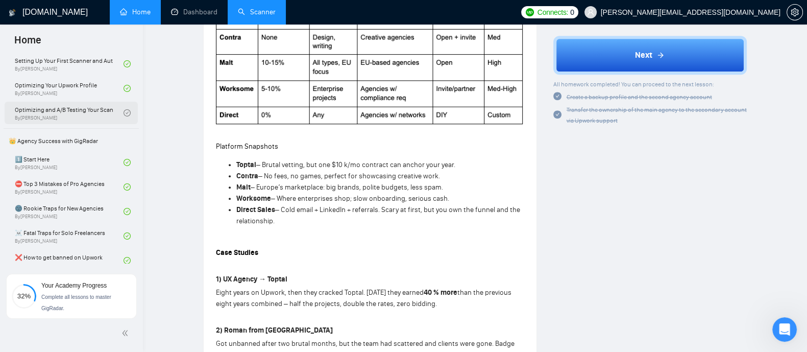
click at [54, 112] on link "Optimizing and A/B Testing Your Scanner for Better Results By [PERSON_NAME]" at bounding box center [69, 113] width 109 height 22
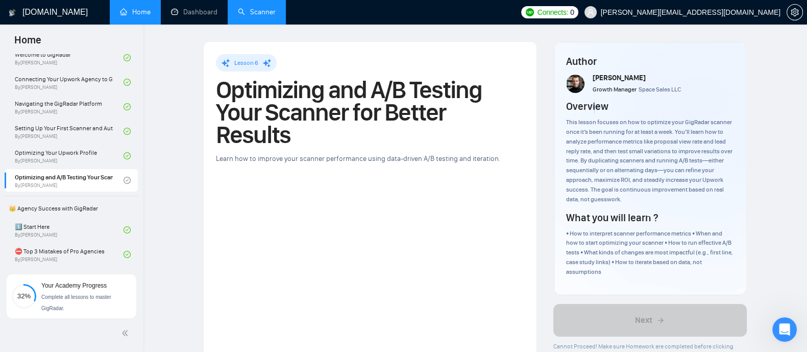
scroll to position [94, 0]
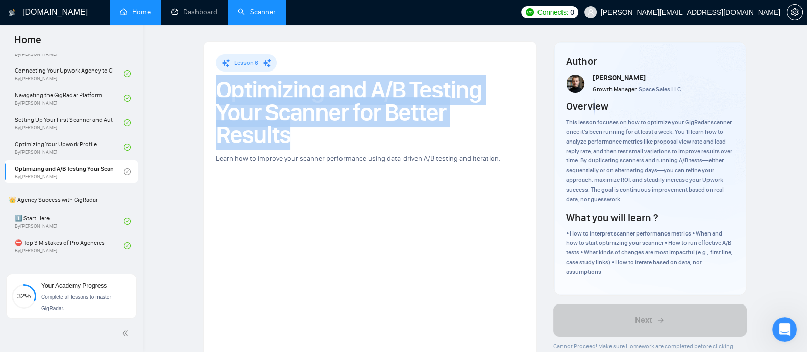
drag, startPoint x: 522, startPoint y: 115, endPoint x: 216, endPoint y: 91, distance: 307.9
click at [216, 91] on h1 "Optimizing and A/B Testing Your Scanner for Better Results" at bounding box center [370, 112] width 308 height 67
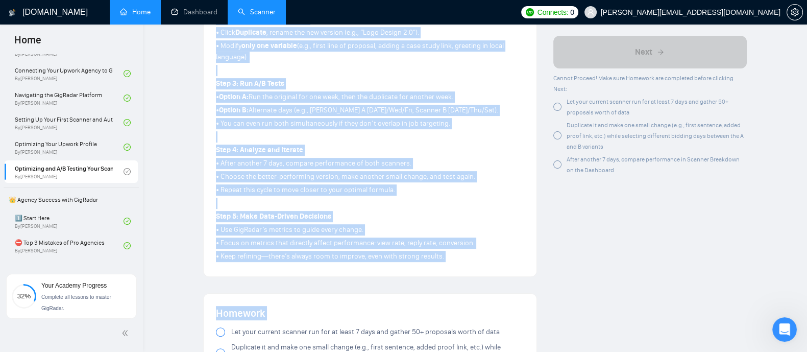
scroll to position [443, 0]
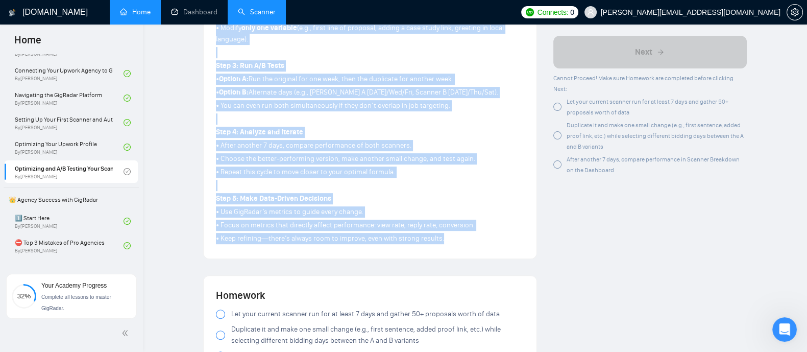
drag, startPoint x: 213, startPoint y: 73, endPoint x: 487, endPoint y: 216, distance: 309.1
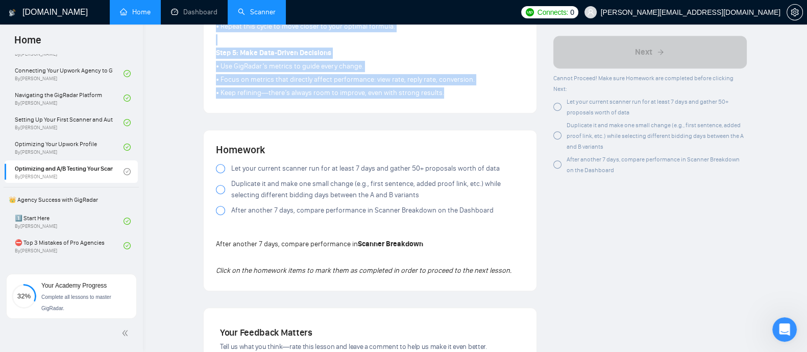
scroll to position [573, 0]
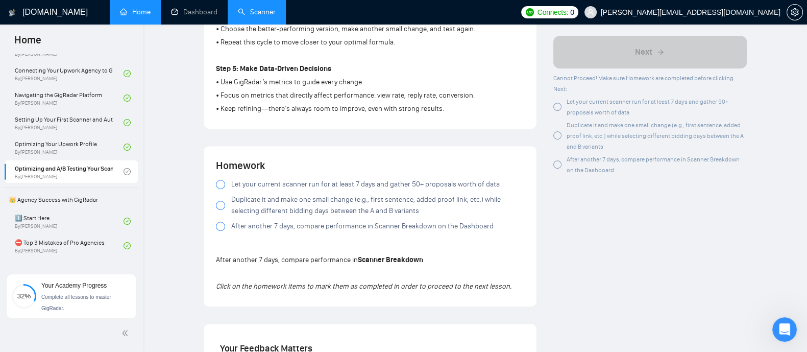
click at [217, 180] on div at bounding box center [220, 184] width 9 height 9
click at [217, 201] on div at bounding box center [220, 205] width 9 height 9
click at [220, 222] on div at bounding box center [220, 226] width 9 height 9
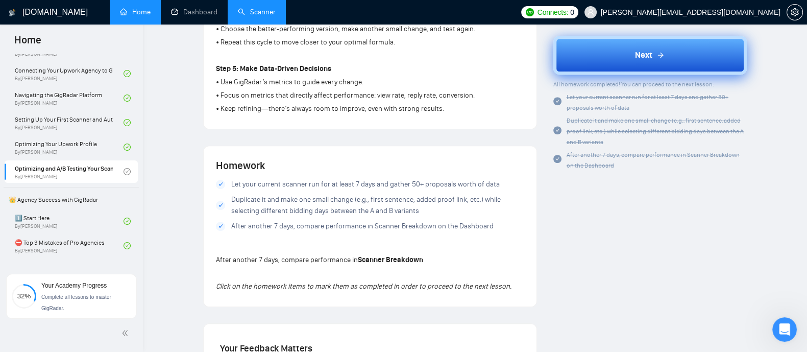
click at [623, 47] on button "Next" at bounding box center [651, 55] width 194 height 39
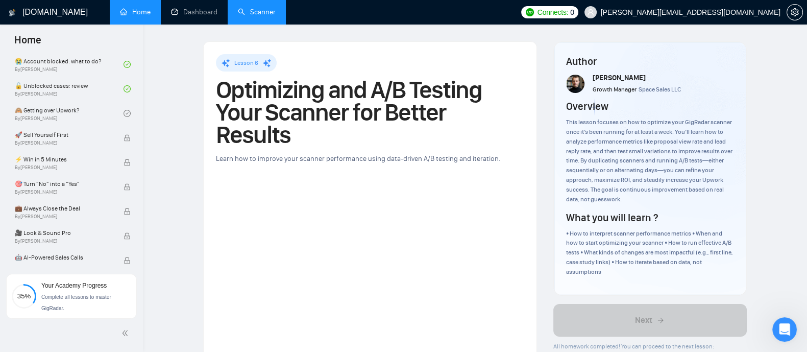
scroll to position [382, 0]
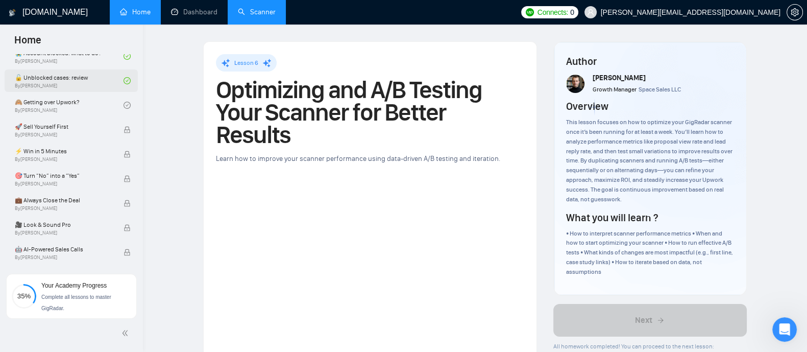
click at [53, 84] on link "🔓 Unblocked cases: review By [PERSON_NAME]" at bounding box center [69, 80] width 109 height 22
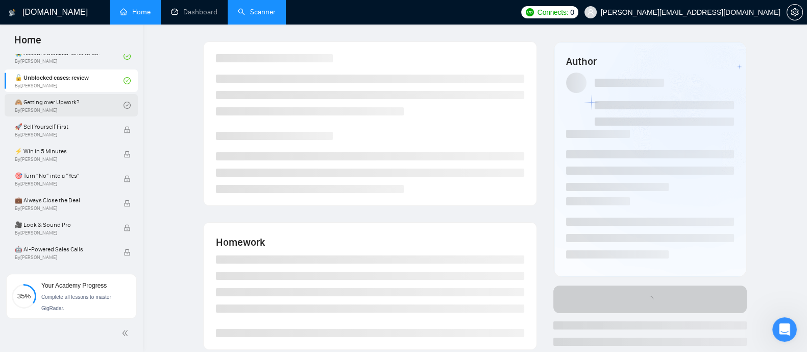
click at [55, 103] on link "🙈 Getting over Upwork? By [PERSON_NAME]" at bounding box center [69, 105] width 109 height 22
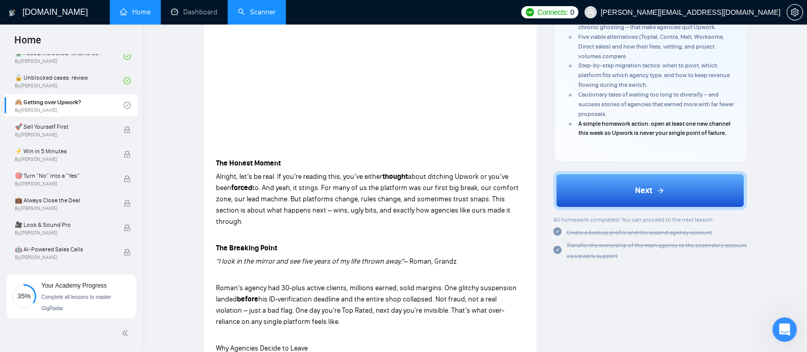
scroll to position [189, 0]
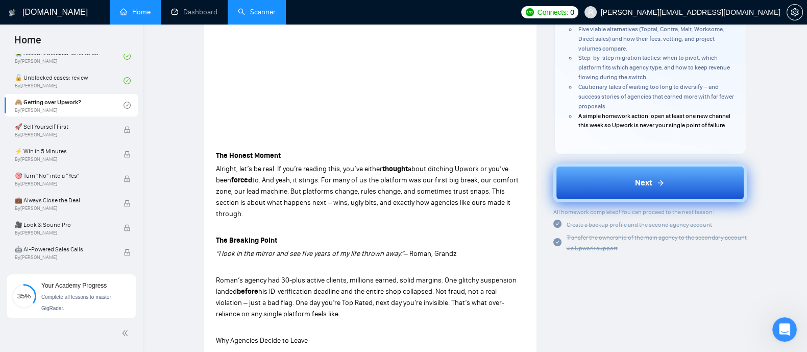
click at [610, 197] on button "Next" at bounding box center [651, 182] width 194 height 39
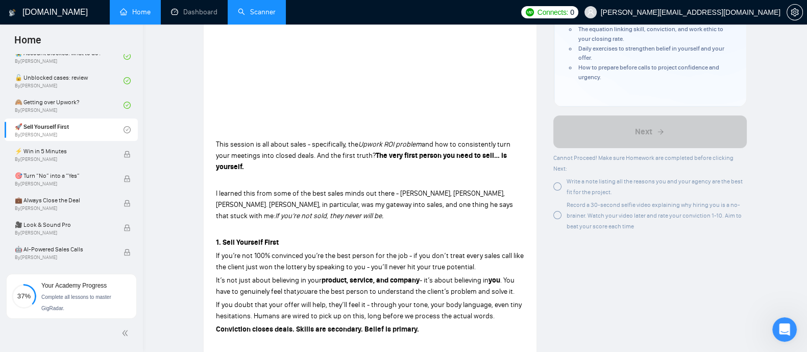
click at [418, 170] on p "This session is all about sales - specifically, the Upwork ROI problem and how …" at bounding box center [370, 156] width 308 height 34
click at [492, 211] on p "I learned this from some of the best sales minds out there - [PERSON_NAME], [PE…" at bounding box center [370, 205] width 308 height 34
click at [135, 16] on link "Home" at bounding box center [135, 12] width 31 height 9
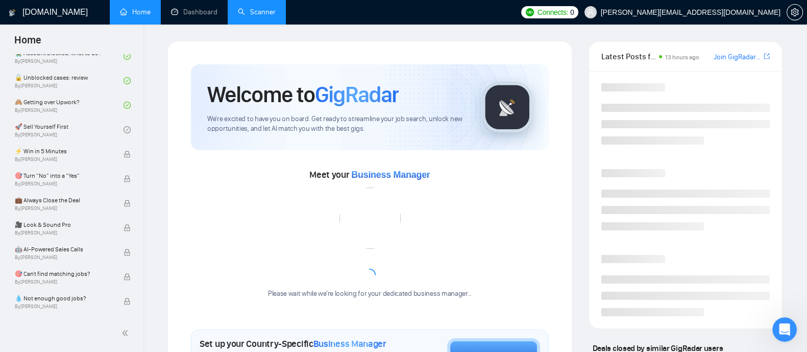
scroll to position [62, 0]
